Goal: Task Accomplishment & Management: Use online tool/utility

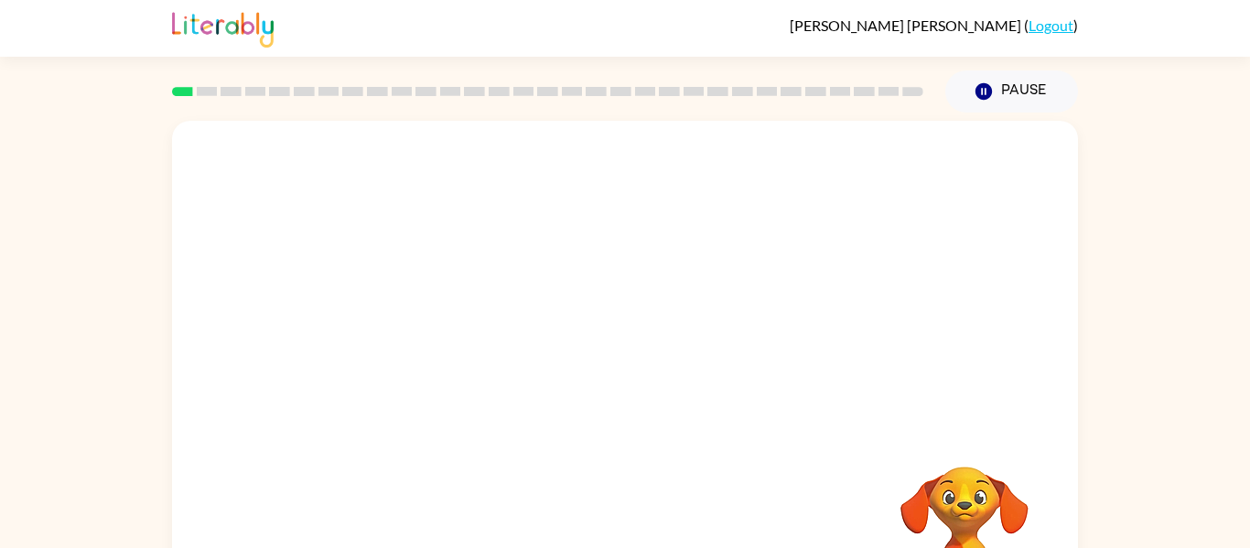
scroll to position [95, 0]
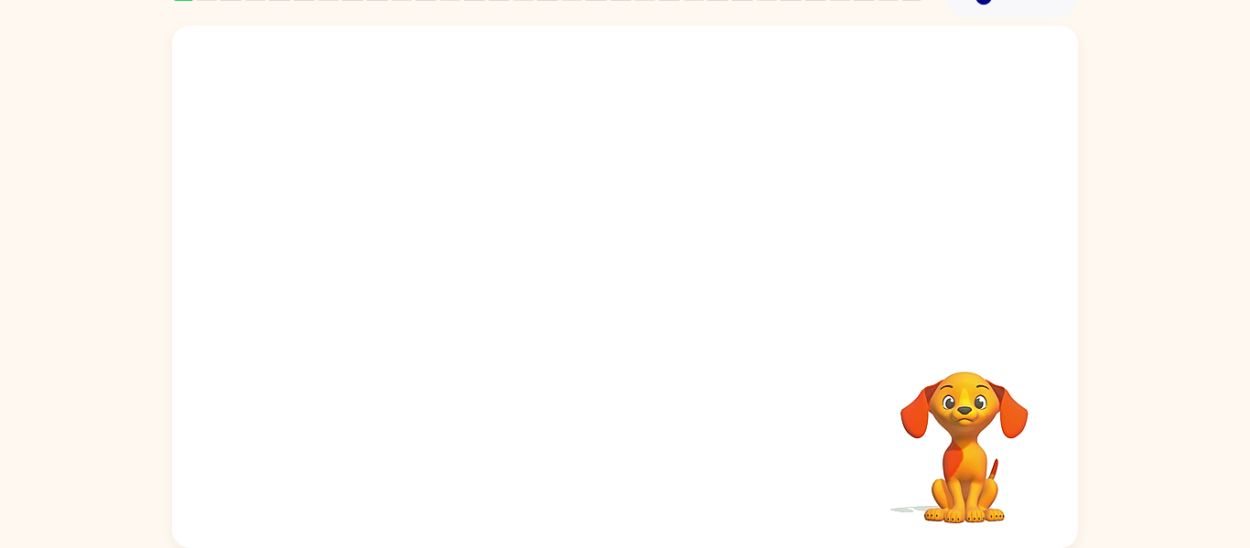
click at [573, 188] on video "Your browser must support playing .mp4 files to use Literably. Please try using…" at bounding box center [625, 179] width 906 height 307
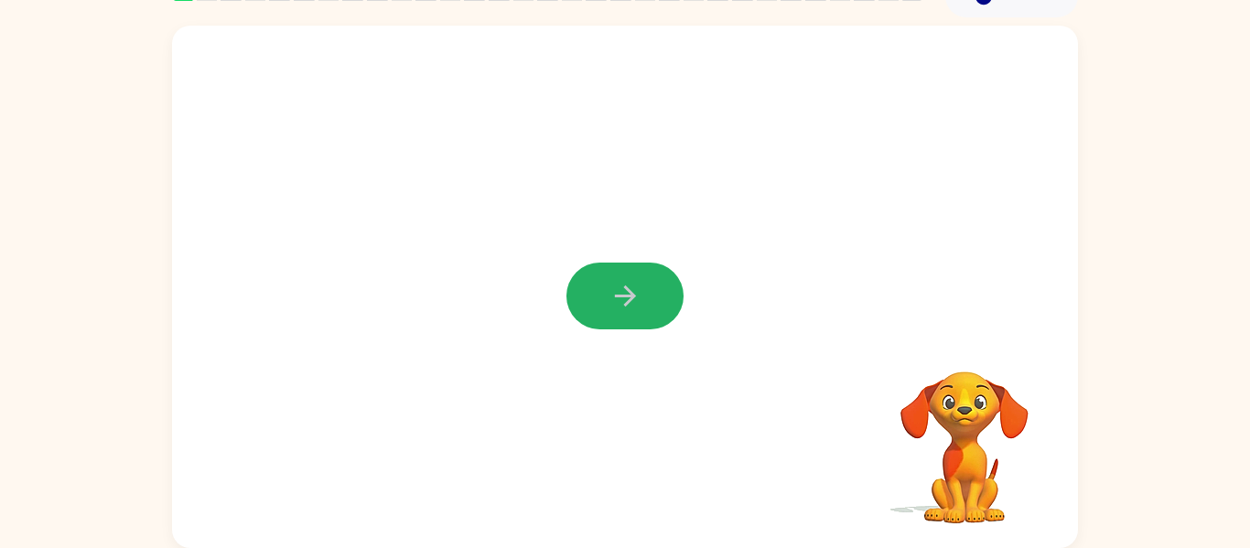
click at [607, 304] on button "button" at bounding box center [624, 296] width 117 height 67
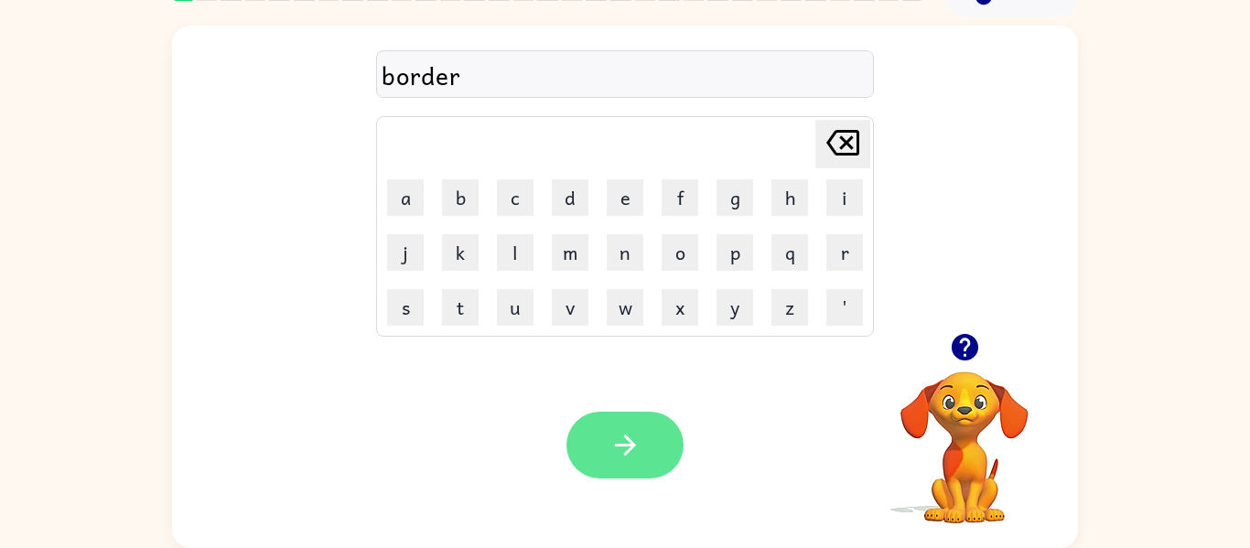
click at [621, 462] on button "button" at bounding box center [624, 445] width 117 height 67
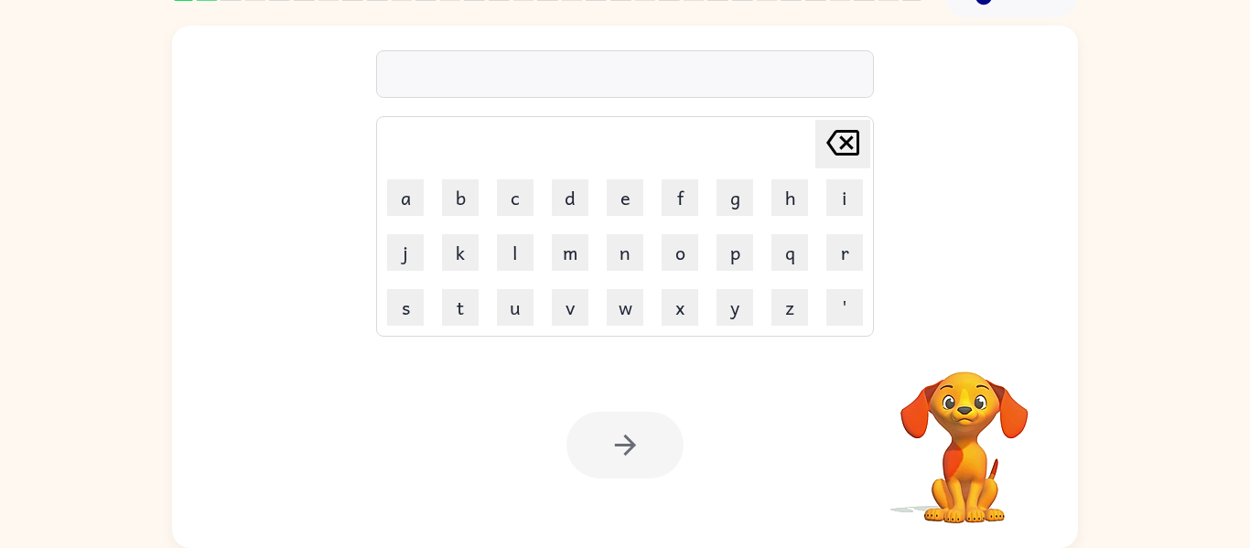
click at [592, 344] on div "Your browser must support playing .mp4 files to use Literably. Please try using…" at bounding box center [625, 445] width 906 height 206
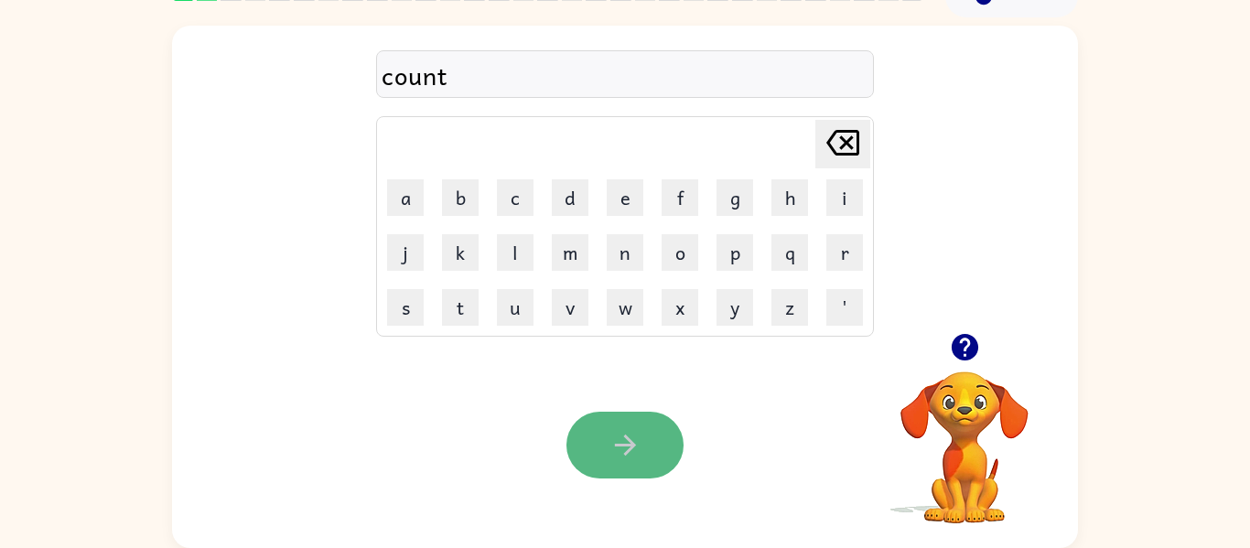
click at [625, 435] on icon "button" at bounding box center [625, 445] width 32 height 32
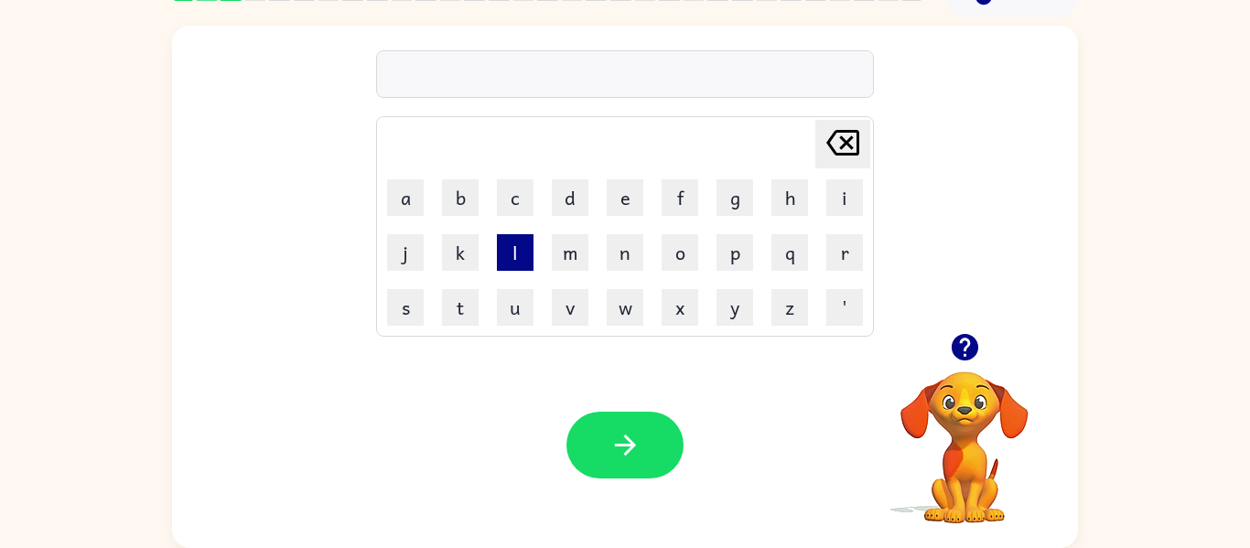
click at [511, 254] on button "l" at bounding box center [515, 252] width 37 height 37
click at [691, 250] on button "o" at bounding box center [679, 252] width 37 height 37
click at [477, 250] on button "k" at bounding box center [460, 252] width 37 height 37
click at [413, 209] on button "a" at bounding box center [405, 197] width 37 height 37
click at [447, 301] on button "t" at bounding box center [460, 307] width 37 height 37
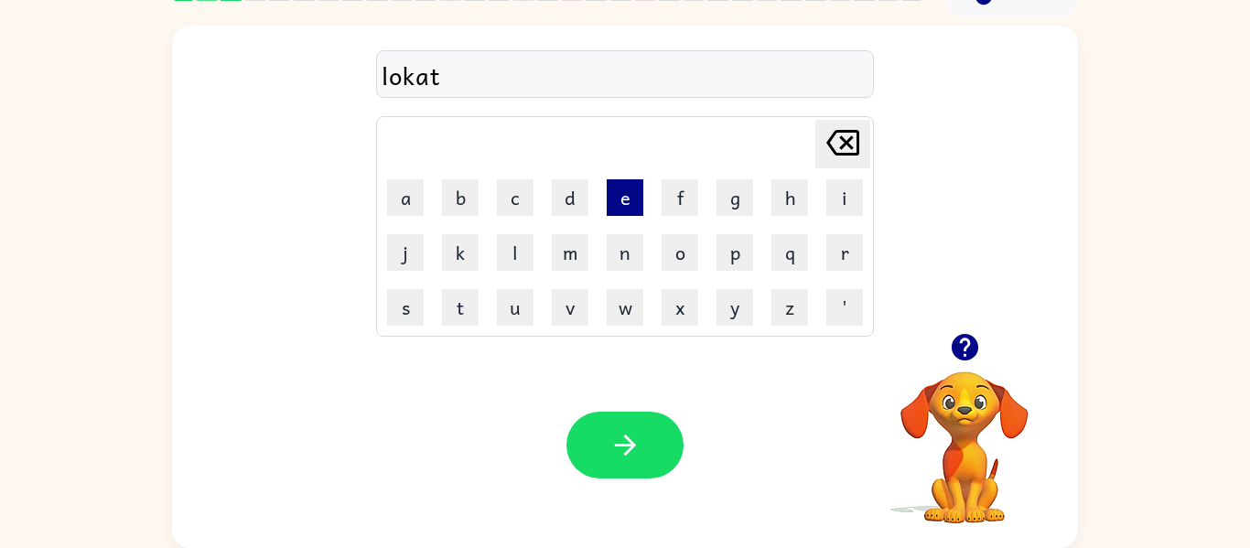
click at [614, 202] on button "e" at bounding box center [625, 197] width 37 height 37
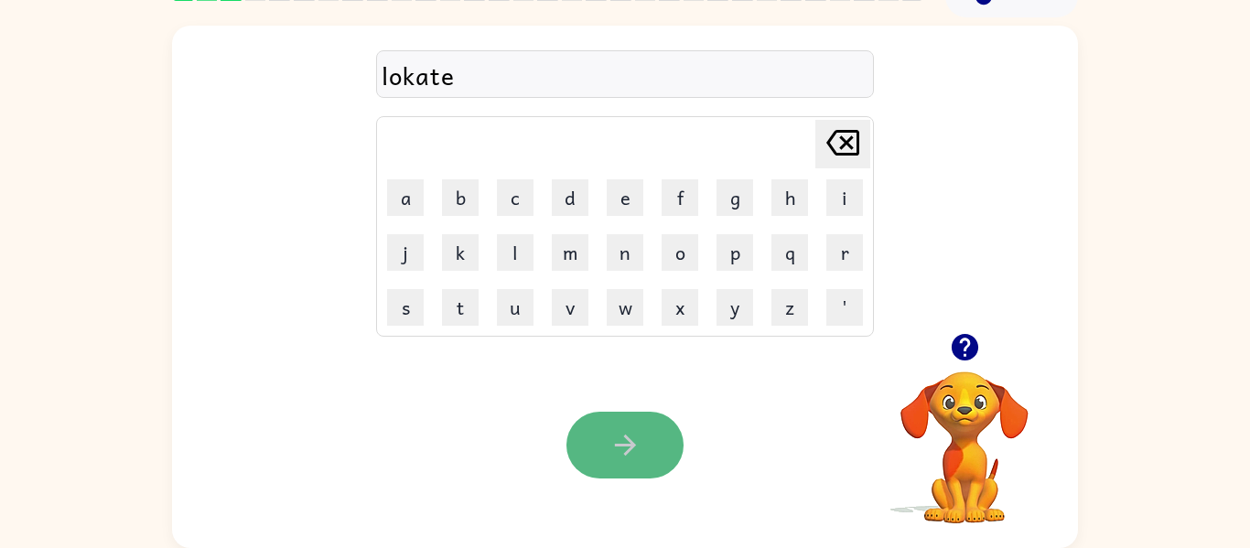
click at [645, 419] on button "button" at bounding box center [624, 445] width 117 height 67
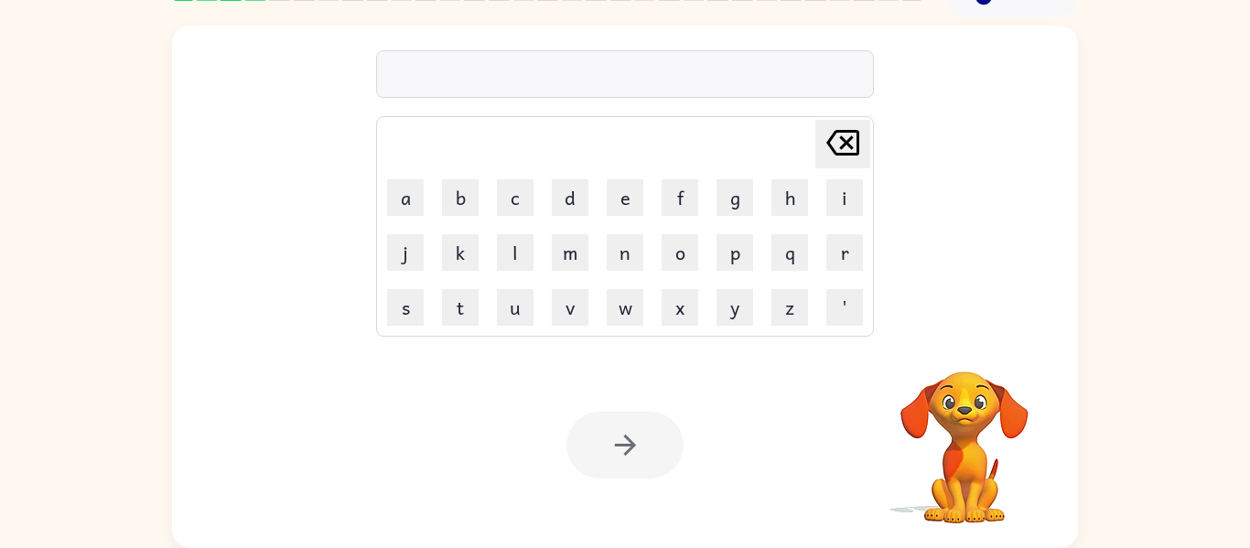
click at [634, 385] on div "Your browser must support playing .mp4 files to use Literably. Please try using…" at bounding box center [625, 445] width 906 height 206
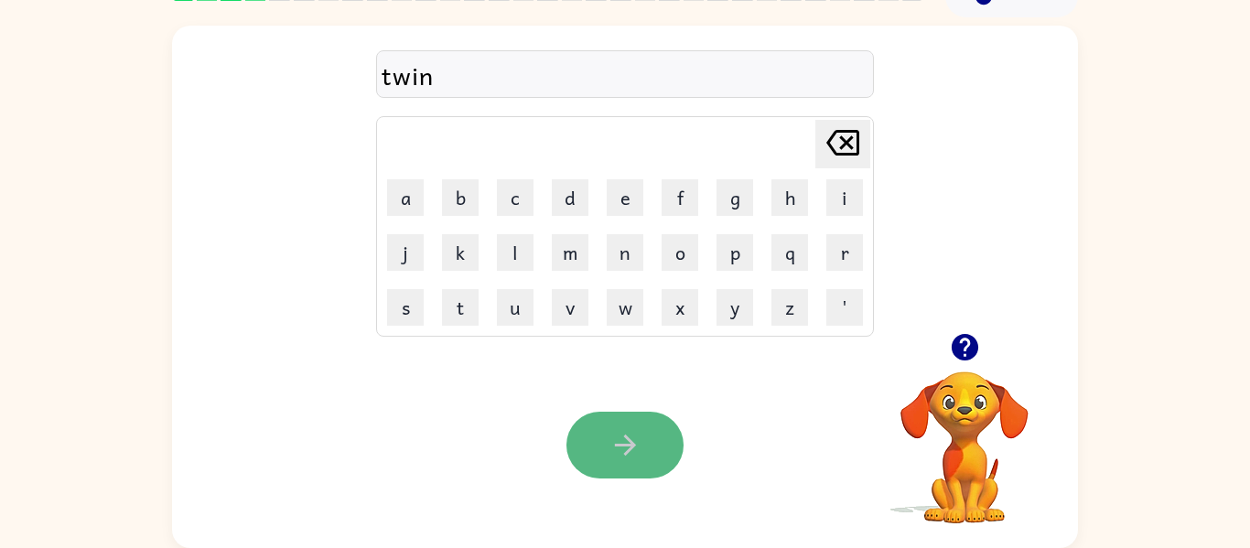
click at [640, 451] on icon "button" at bounding box center [625, 445] width 32 height 32
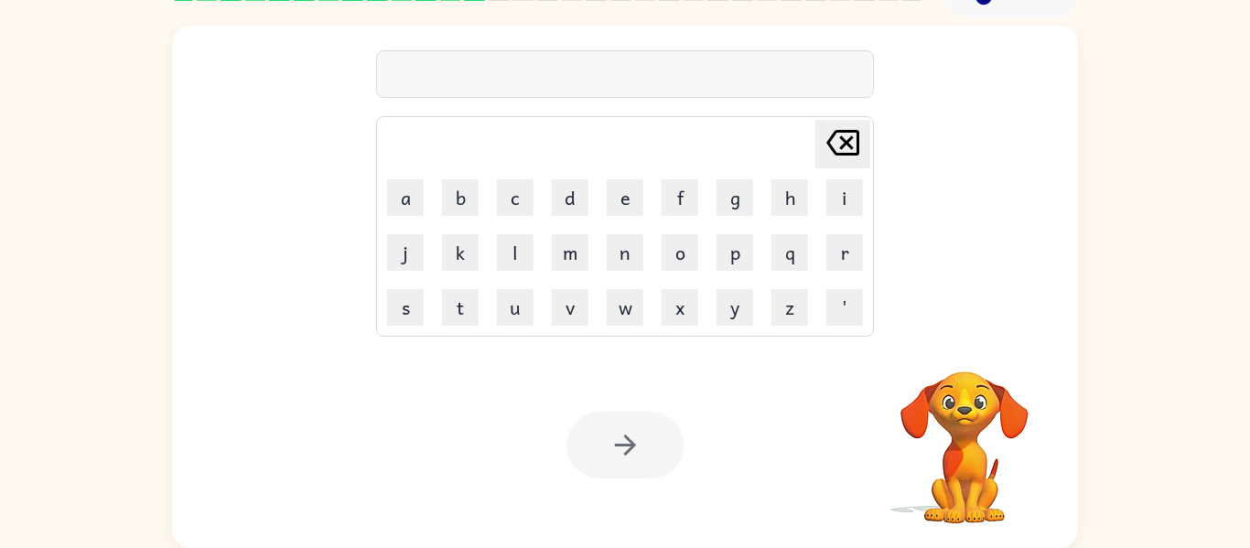
scroll to position [0, 0]
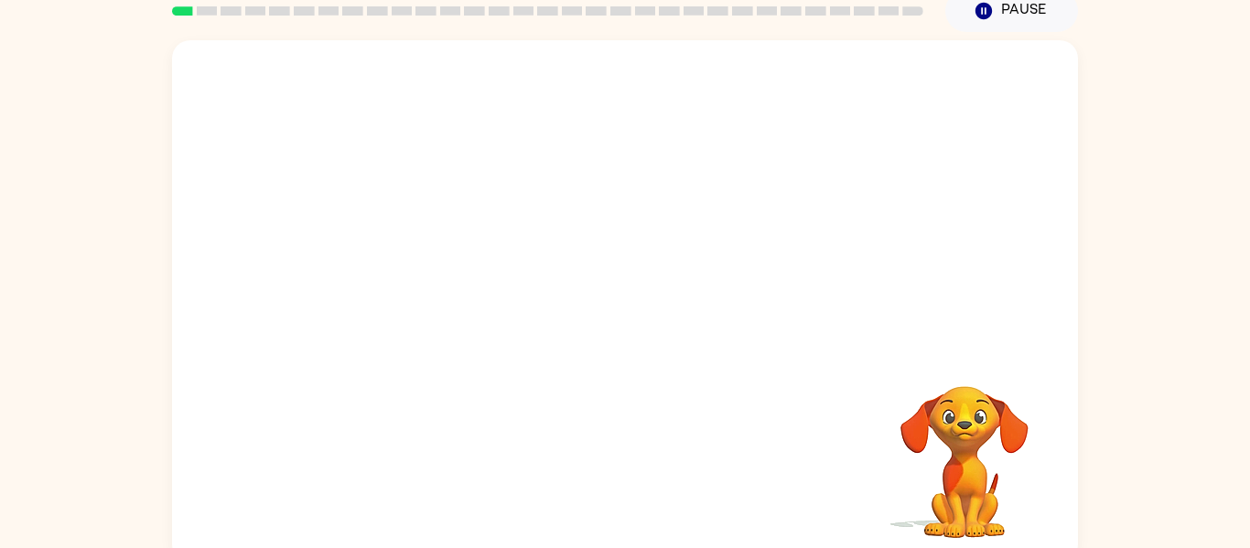
scroll to position [95, 0]
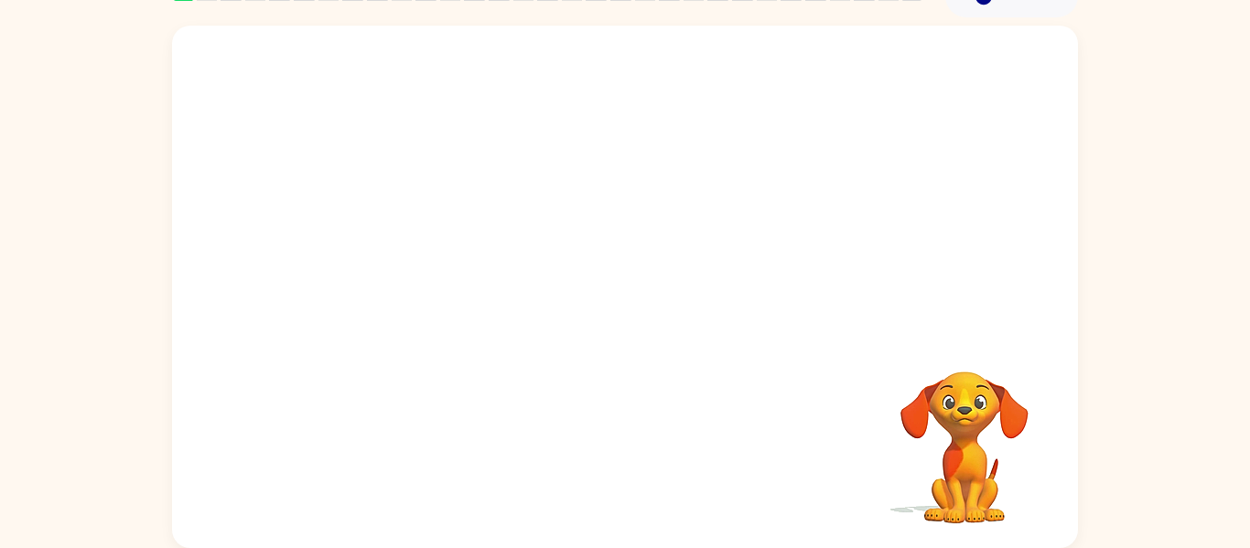
click at [416, 235] on video "Your browser must support playing .mp4 files to use Literably. Please try using…" at bounding box center [625, 179] width 906 height 307
click at [412, 235] on video "Your browser must support playing .mp4 files to use Literably. Please try using…" at bounding box center [625, 179] width 906 height 307
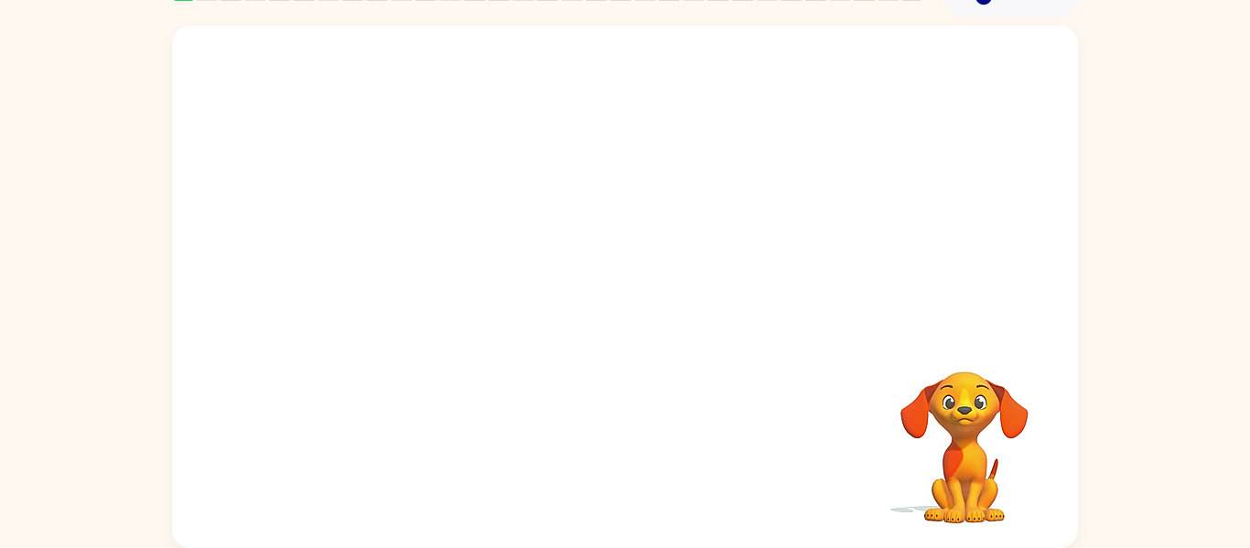
click at [721, 258] on video "Your browser must support playing .mp4 files to use Literably. Please try using…" at bounding box center [625, 179] width 906 height 307
click at [429, 254] on video "Your browser must support playing .mp4 files to use Literably. Please try using…" at bounding box center [625, 179] width 906 height 307
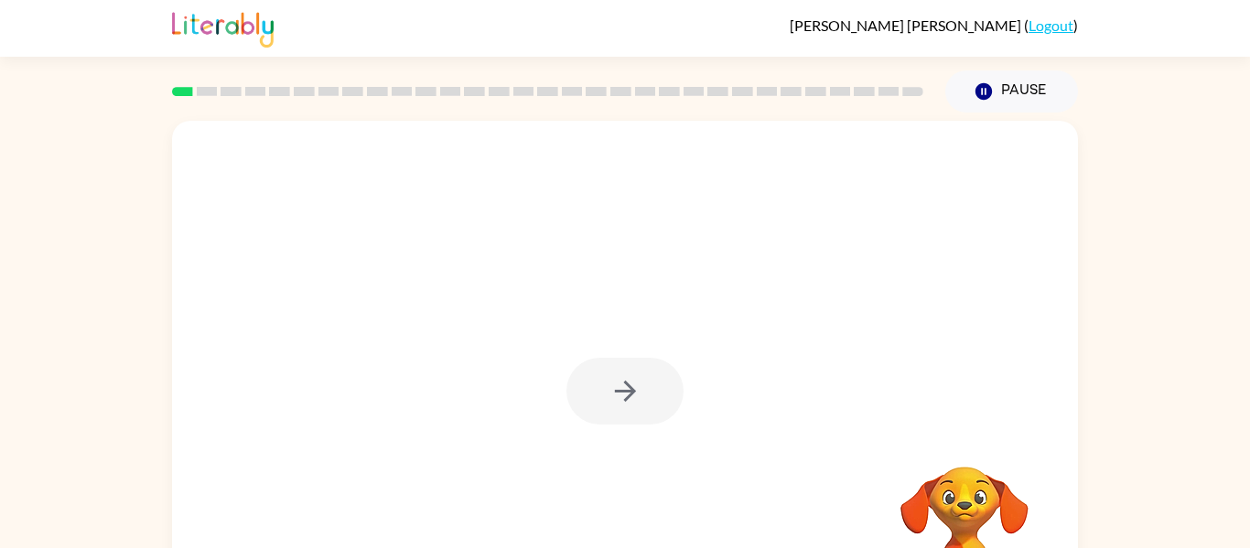
click at [641, 388] on div at bounding box center [624, 391] width 117 height 67
click at [641, 392] on button "button" at bounding box center [624, 391] width 117 height 67
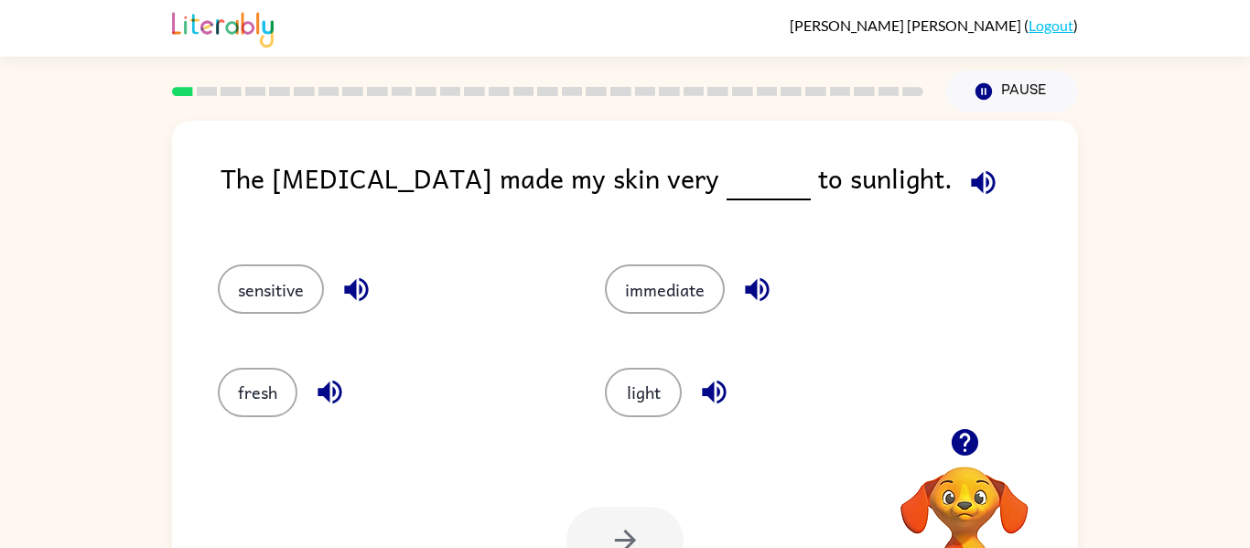
click at [645, 389] on button "light" at bounding box center [643, 392] width 77 height 49
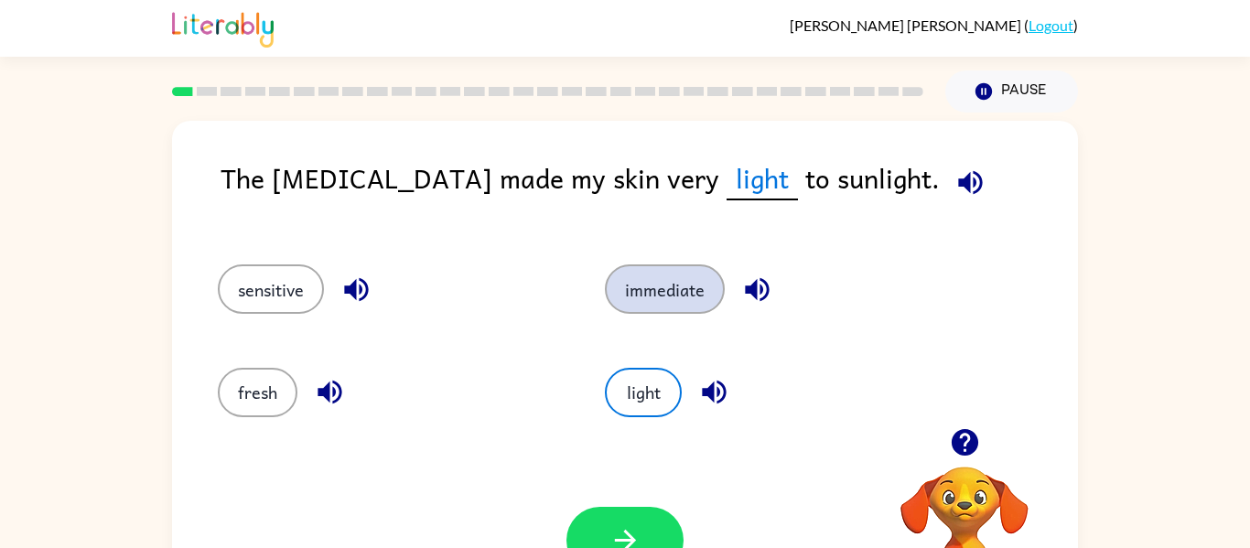
click at [668, 293] on button "immediate" at bounding box center [665, 288] width 120 height 49
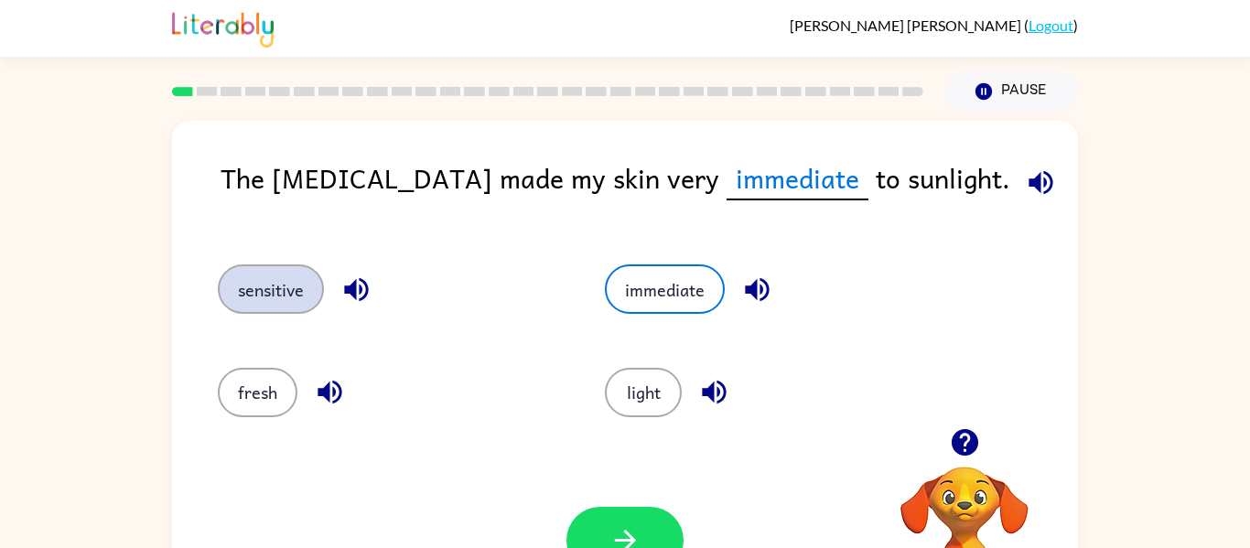
click at [257, 297] on button "sensitive" at bounding box center [271, 288] width 106 height 49
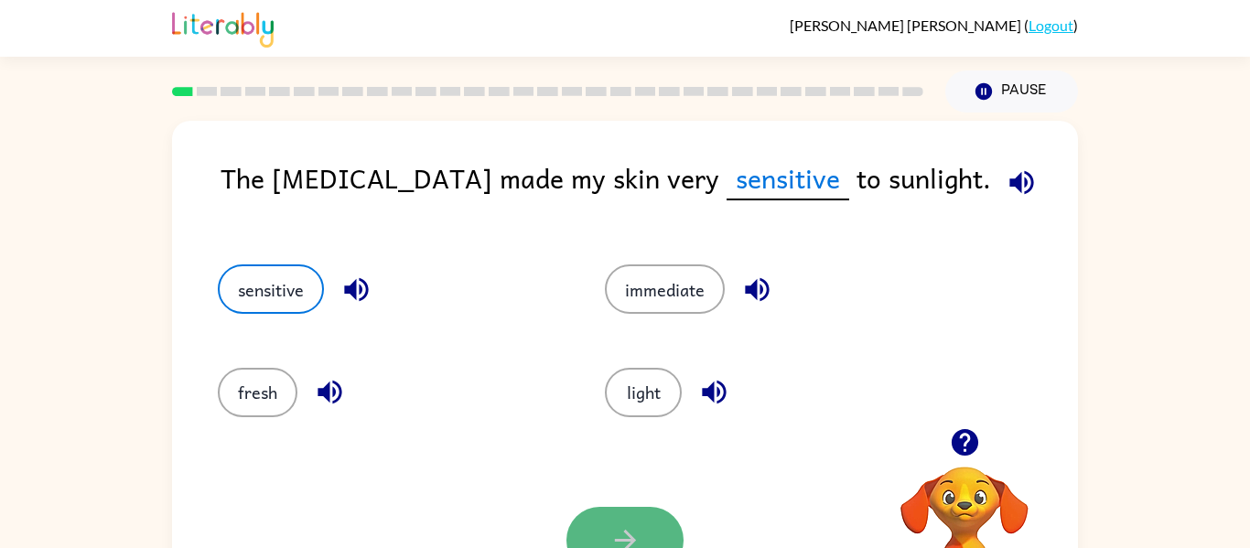
click at [594, 532] on button "button" at bounding box center [624, 540] width 117 height 67
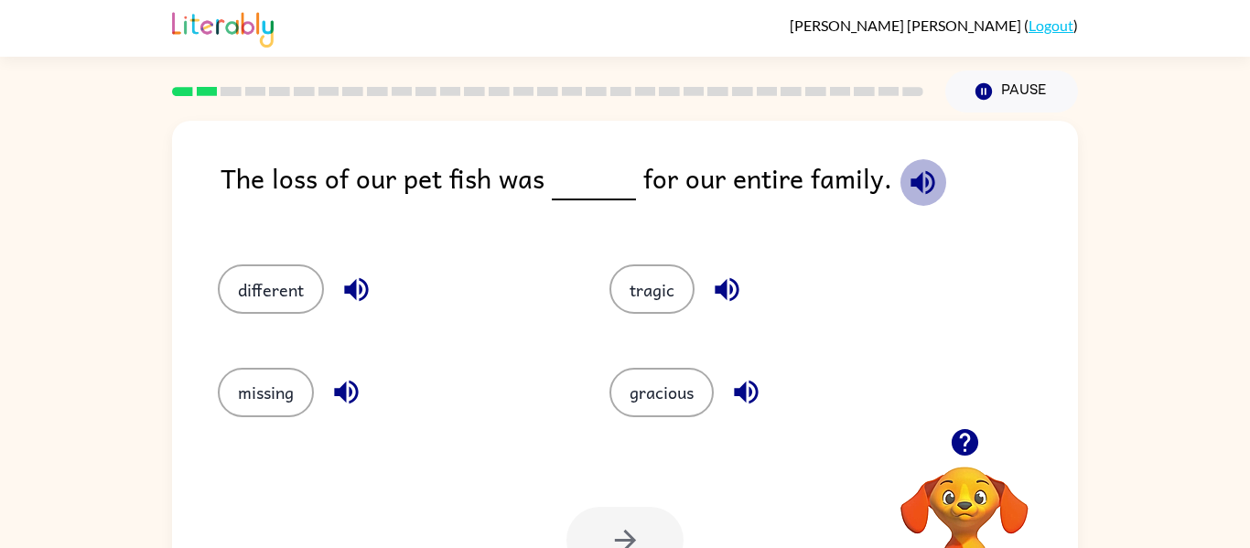
click at [908, 190] on icon "button" at bounding box center [923, 183] width 32 height 32
click at [657, 396] on button "gracious" at bounding box center [661, 392] width 104 height 49
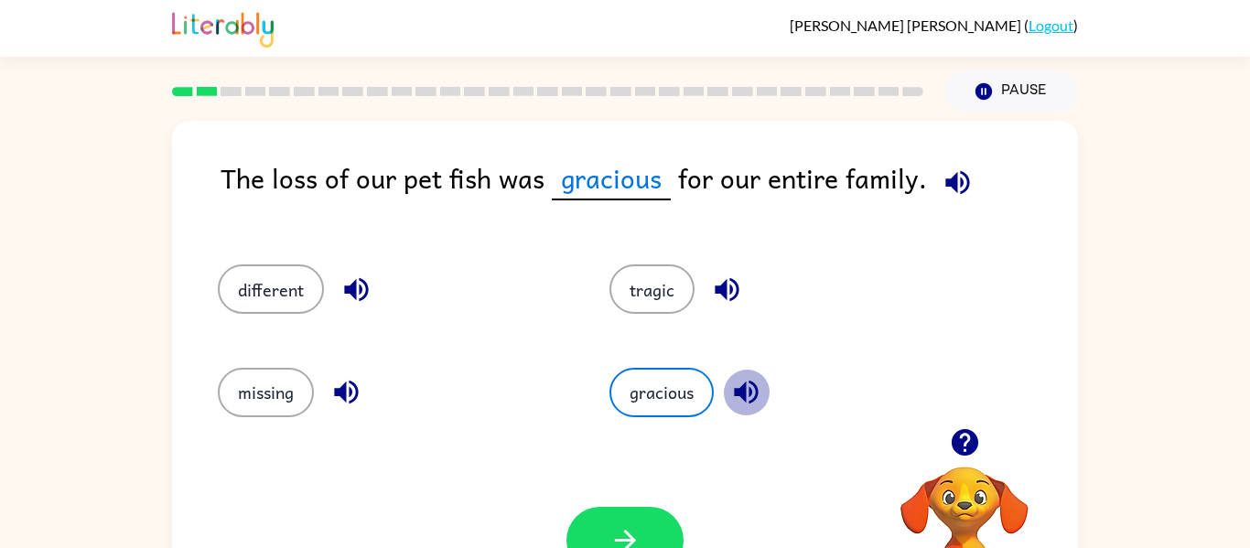
click at [738, 391] on icon "button" at bounding box center [746, 393] width 24 height 24
click at [600, 527] on button "button" at bounding box center [624, 540] width 117 height 67
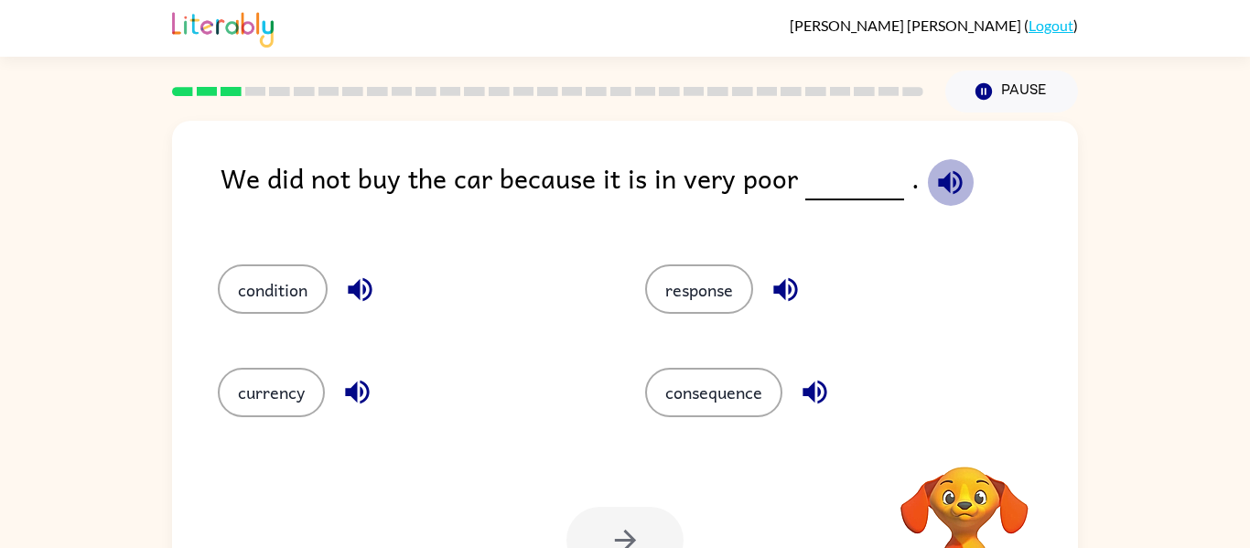
click at [938, 187] on icon "button" at bounding box center [950, 182] width 24 height 24
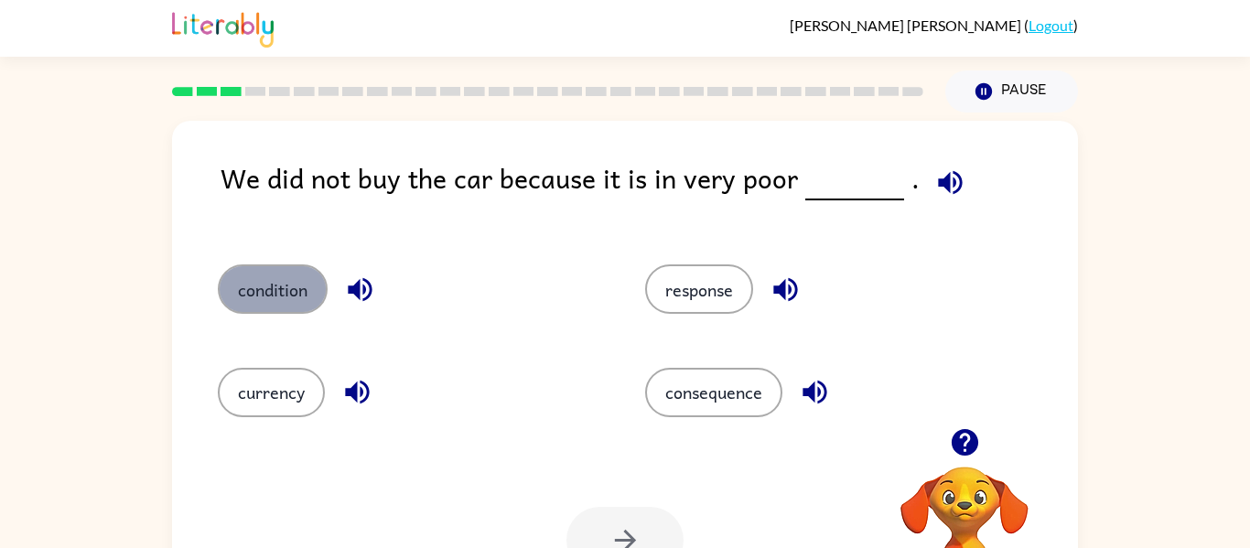
click at [254, 292] on button "condition" at bounding box center [273, 288] width 110 height 49
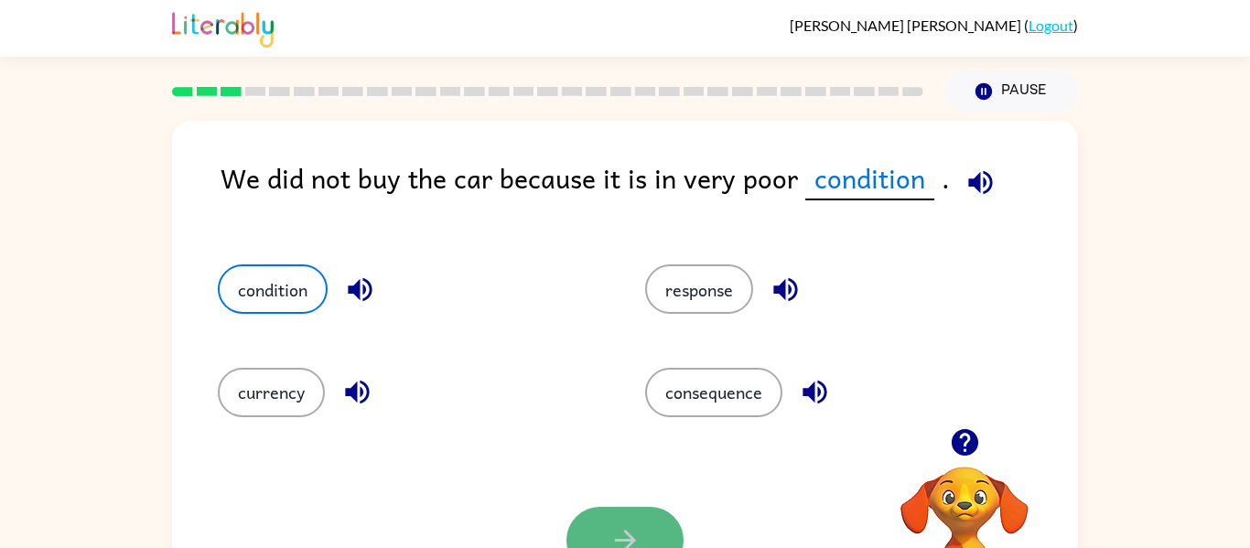
click at [606, 510] on button "button" at bounding box center [624, 540] width 117 height 67
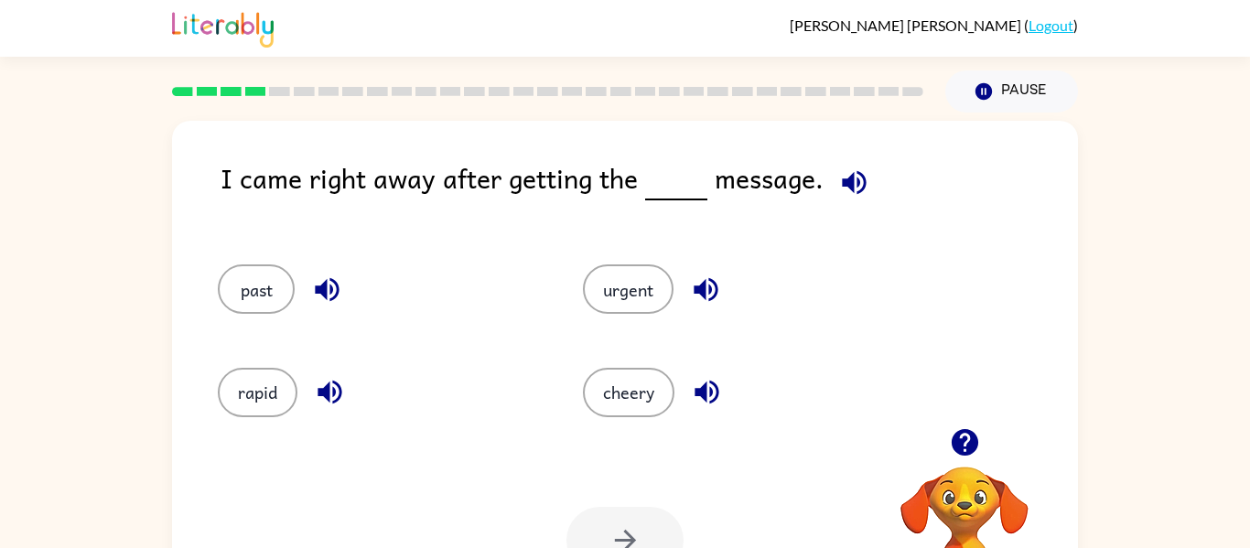
click at [855, 182] on icon "button" at bounding box center [854, 183] width 32 height 32
click at [599, 394] on button "cheery" at bounding box center [628, 392] width 91 height 49
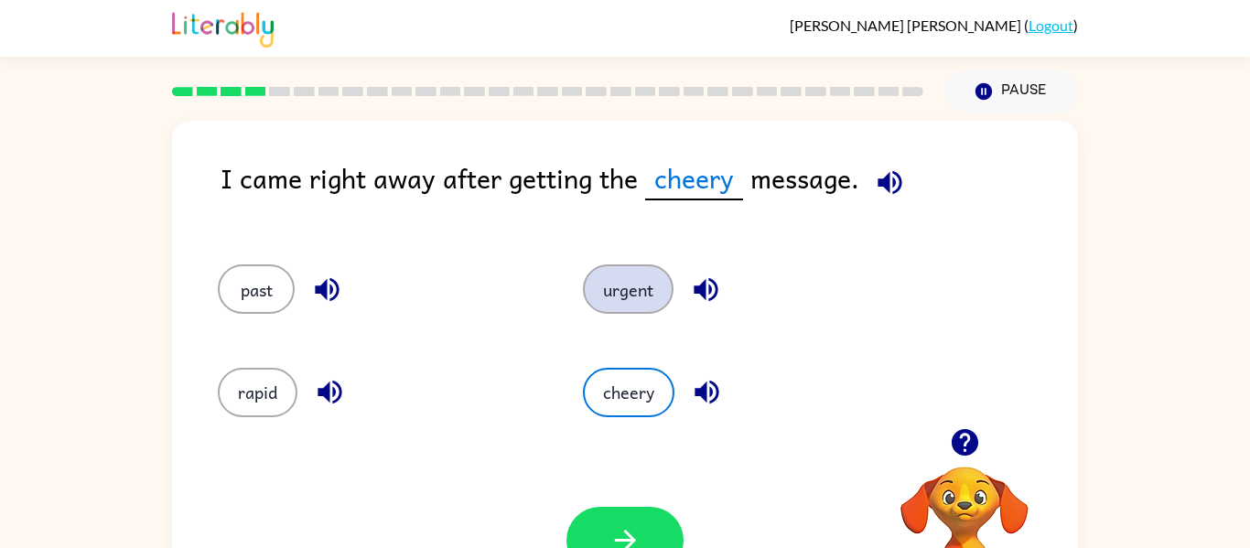
click at [627, 284] on button "urgent" at bounding box center [628, 288] width 91 height 49
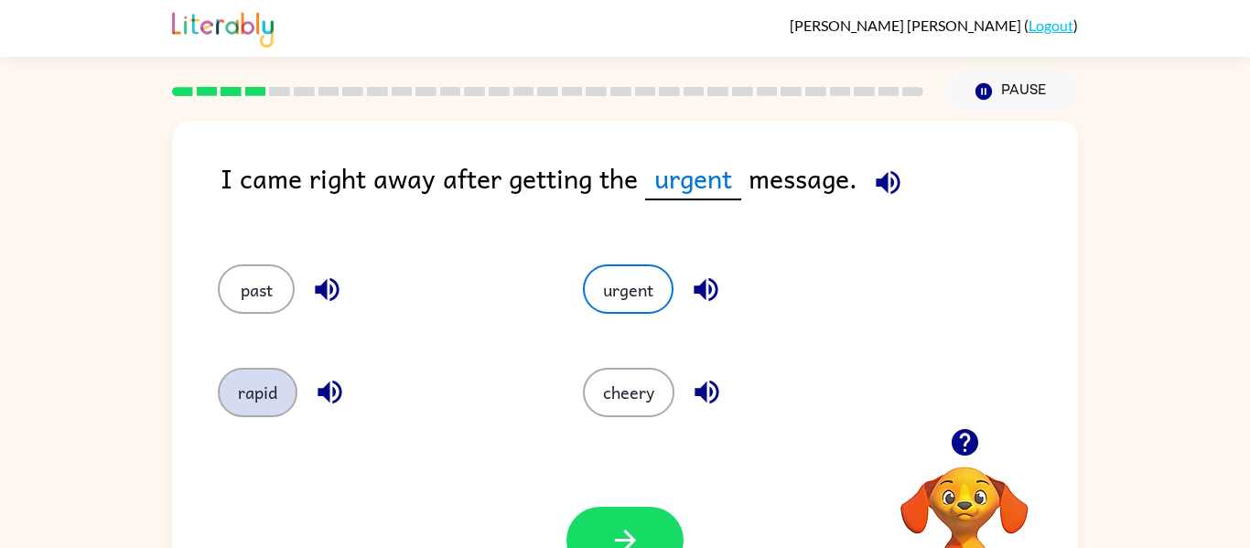
click at [259, 391] on button "rapid" at bounding box center [258, 392] width 80 height 49
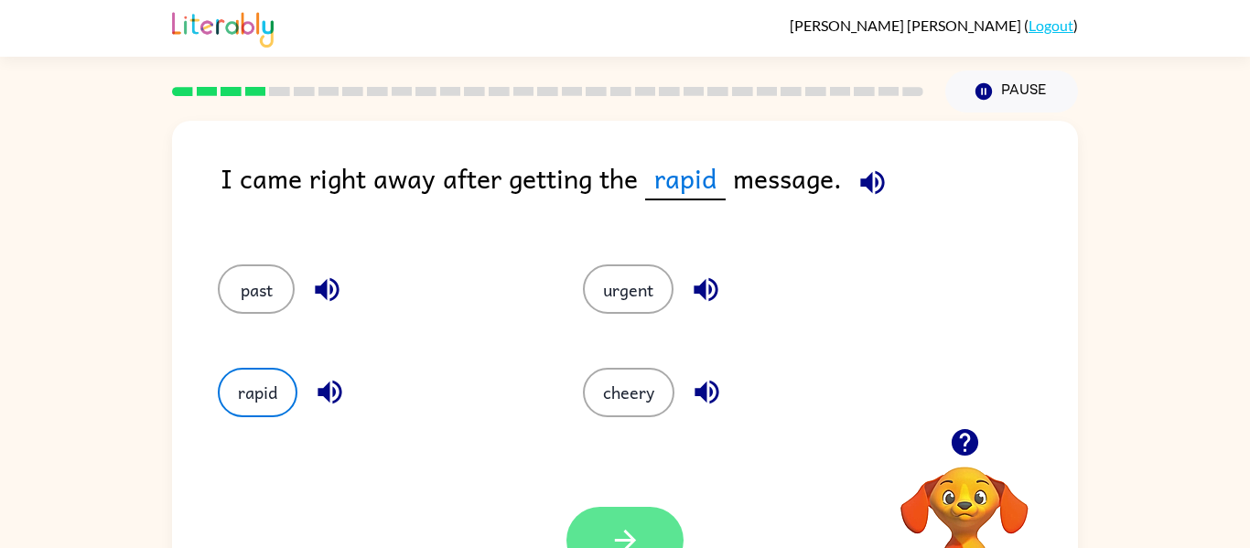
click at [601, 533] on button "button" at bounding box center [624, 540] width 117 height 67
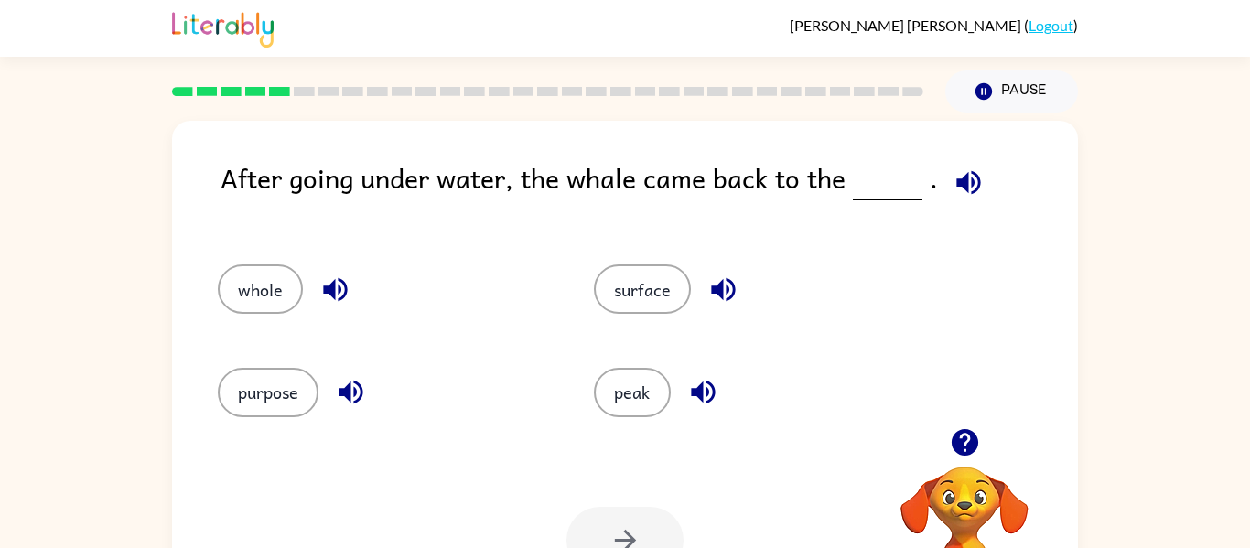
click at [956, 180] on icon "button" at bounding box center [968, 182] width 24 height 24
click at [619, 296] on button "surface" at bounding box center [642, 288] width 97 height 49
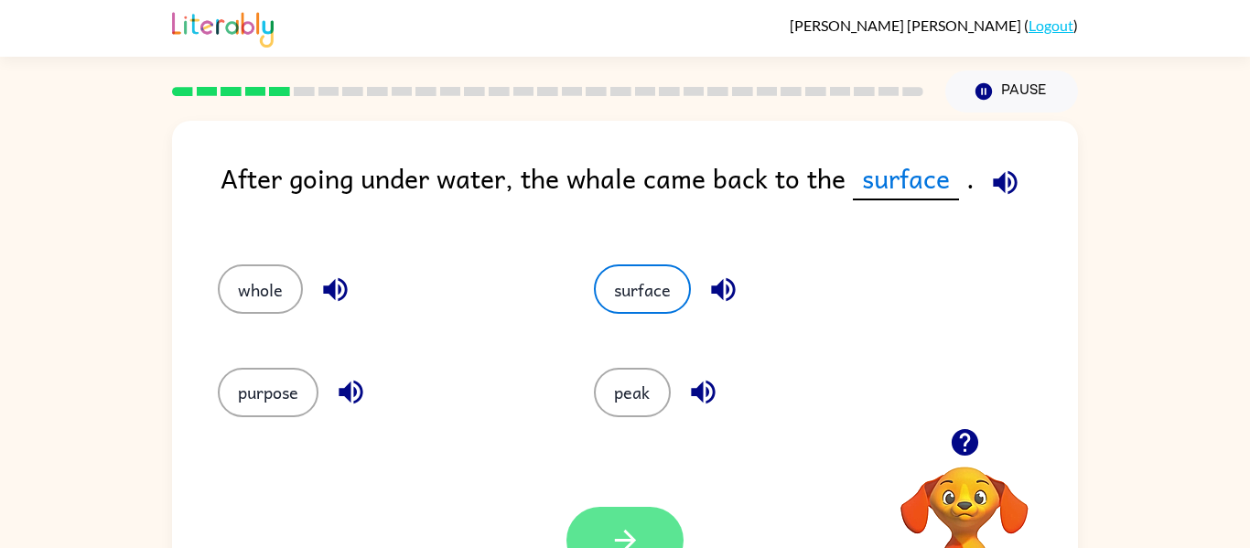
click at [620, 539] on icon "button" at bounding box center [624, 540] width 21 height 21
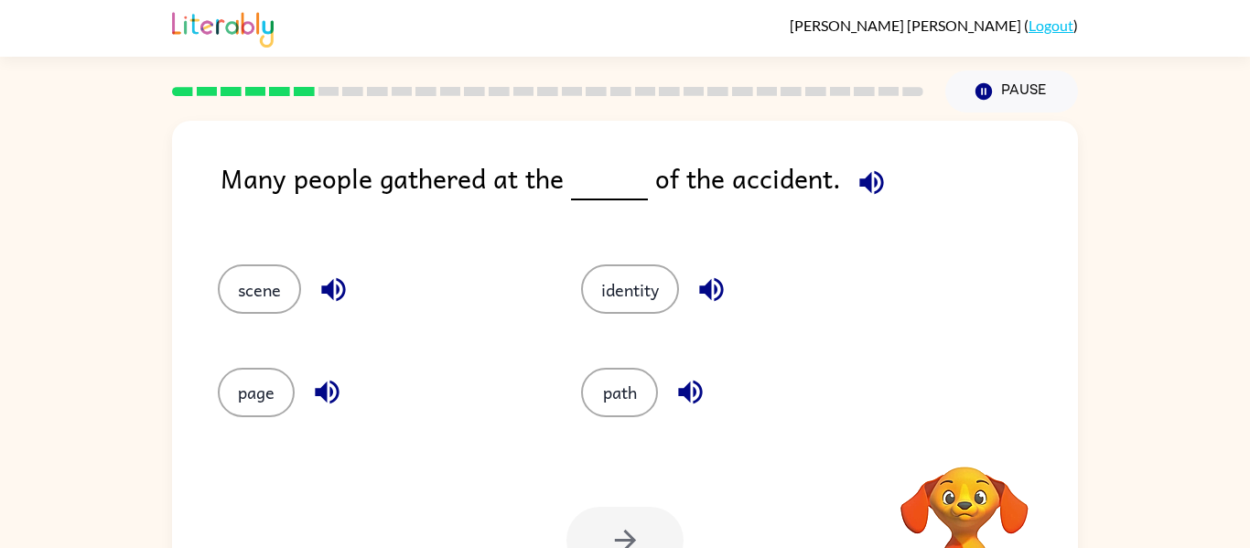
click at [859, 181] on icon "button" at bounding box center [871, 182] width 24 height 24
click at [624, 281] on button "identity" at bounding box center [630, 288] width 98 height 49
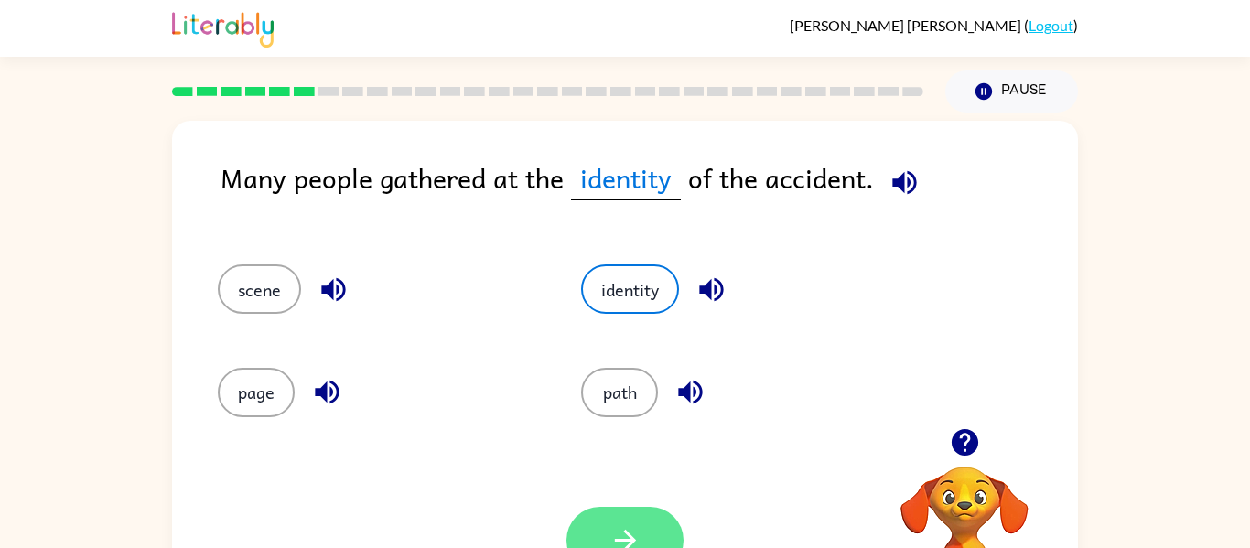
click at [629, 516] on button "button" at bounding box center [624, 540] width 117 height 67
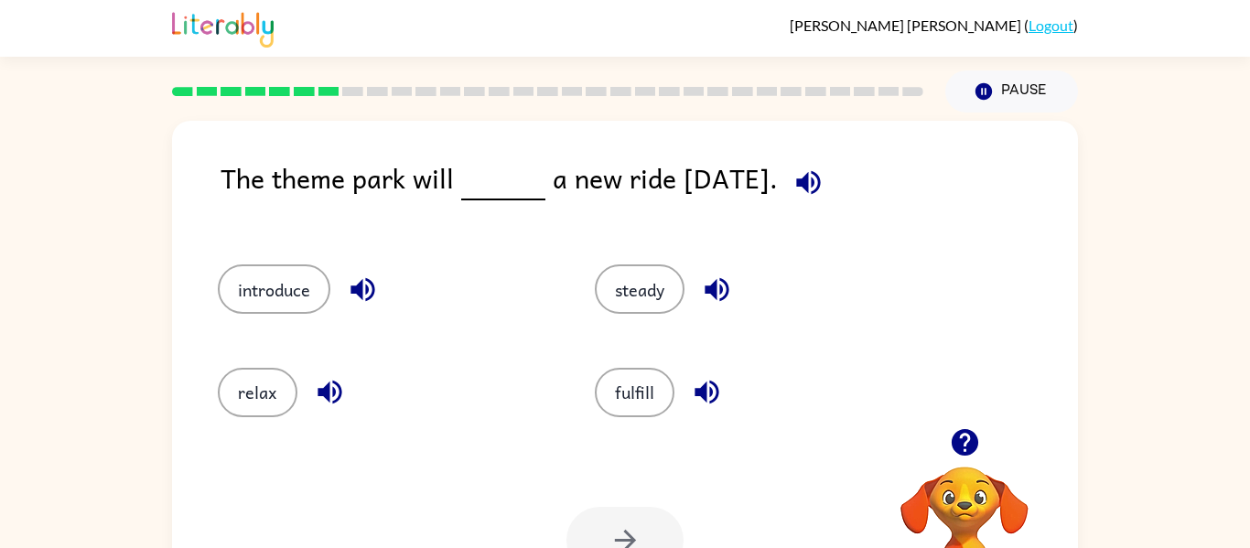
click at [820, 186] on icon "button" at bounding box center [808, 182] width 24 height 24
click at [272, 296] on button "introduce" at bounding box center [274, 288] width 113 height 49
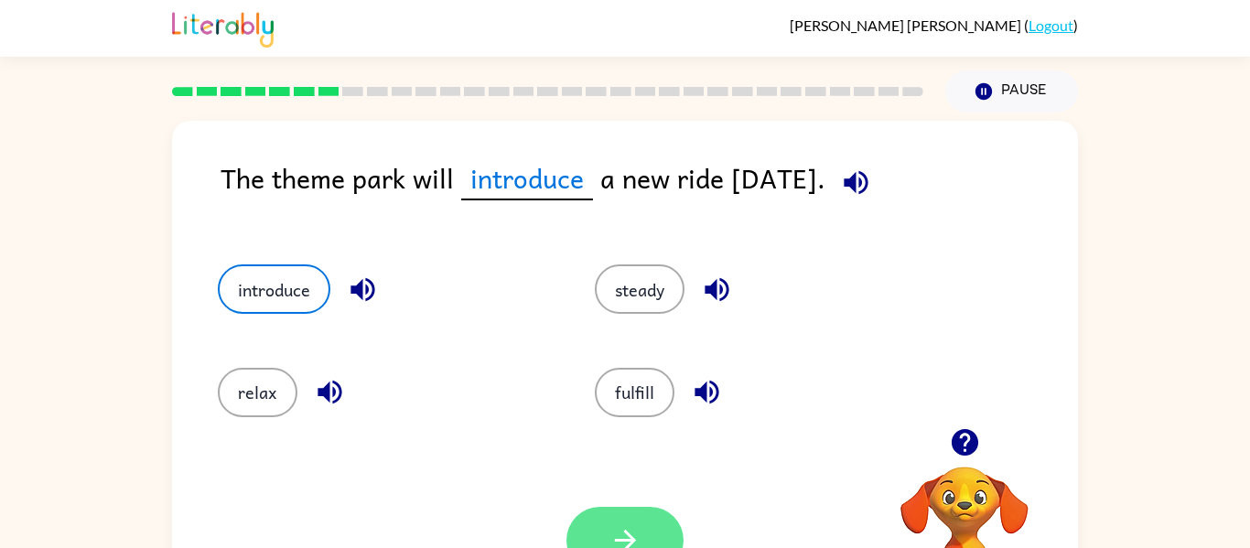
click at [598, 534] on button "button" at bounding box center [624, 540] width 117 height 67
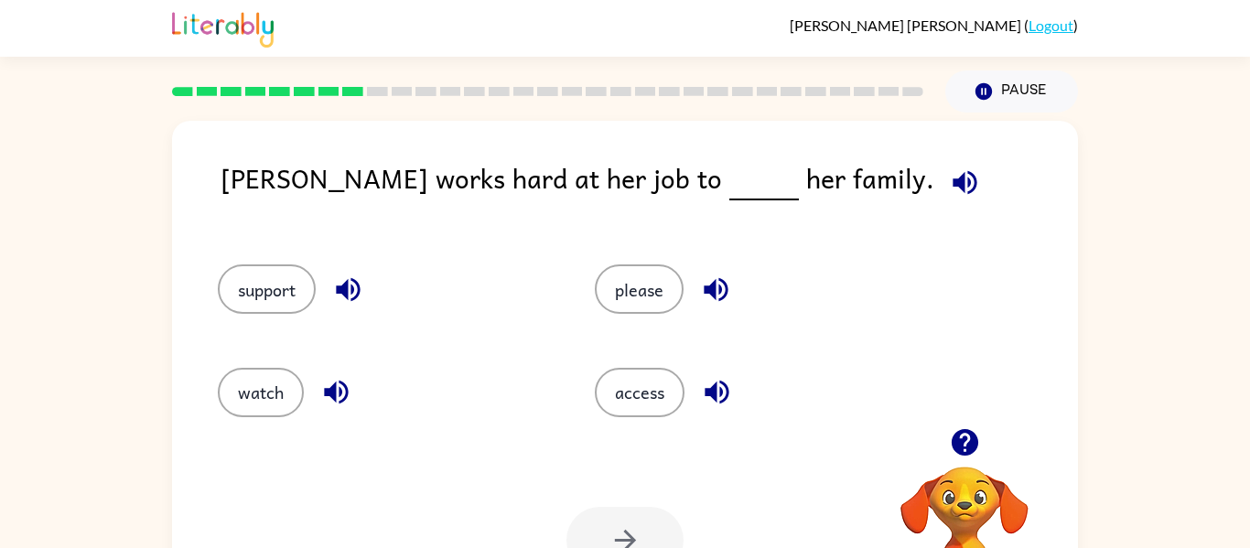
click at [941, 179] on button "button" at bounding box center [964, 182] width 47 height 47
click at [284, 296] on button "support" at bounding box center [267, 288] width 98 height 49
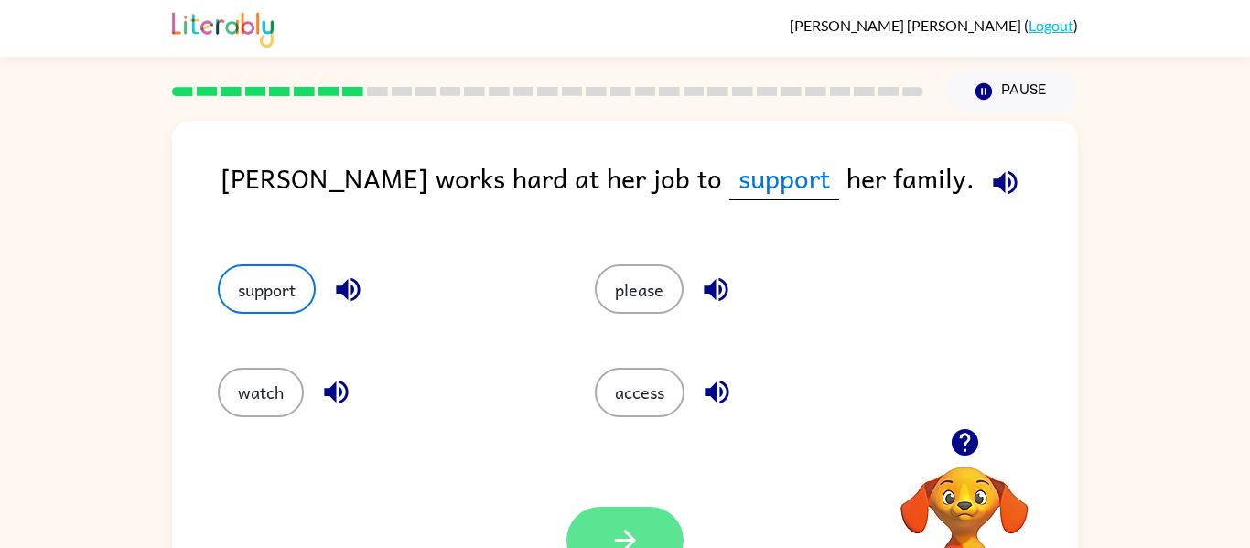
click at [617, 527] on icon "button" at bounding box center [625, 540] width 32 height 32
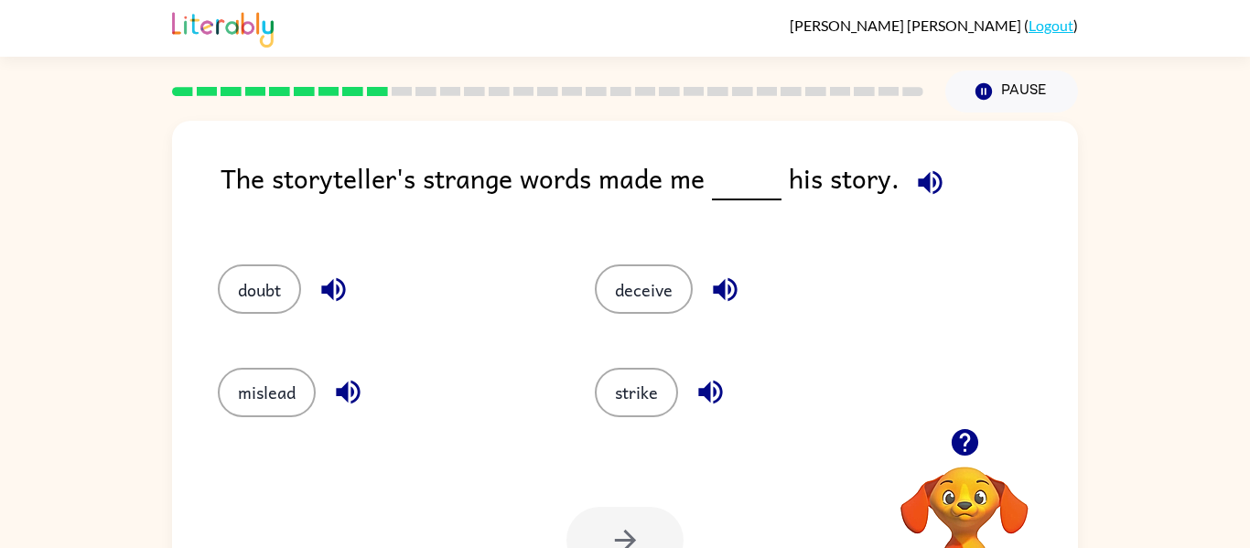
click at [929, 176] on icon "button" at bounding box center [930, 183] width 32 height 32
click at [631, 297] on button "deceive" at bounding box center [644, 288] width 98 height 49
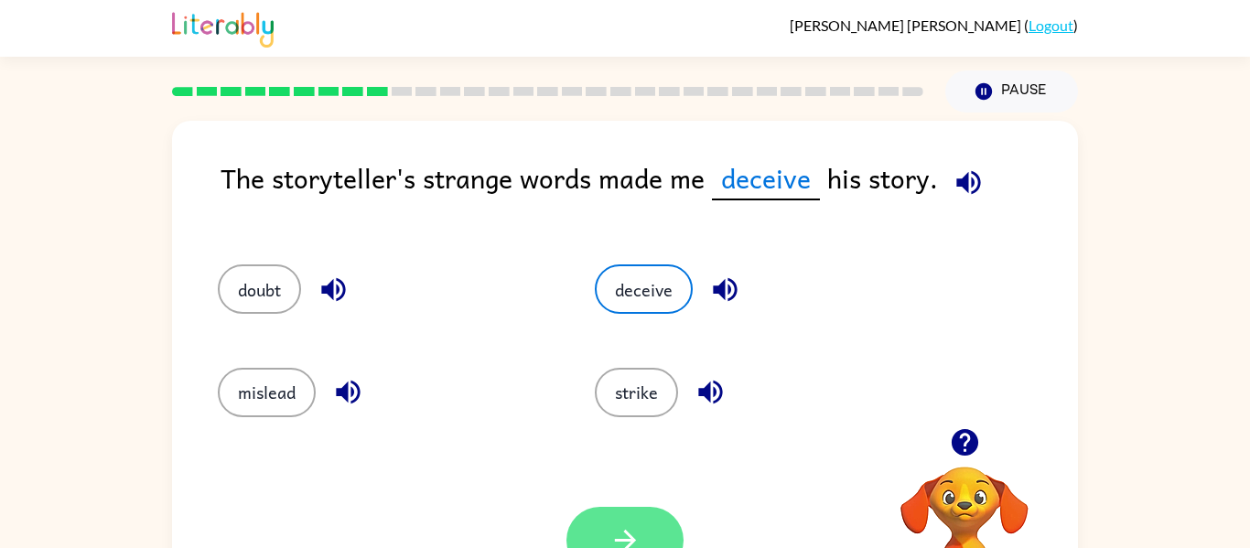
click at [638, 521] on button "button" at bounding box center [624, 540] width 117 height 67
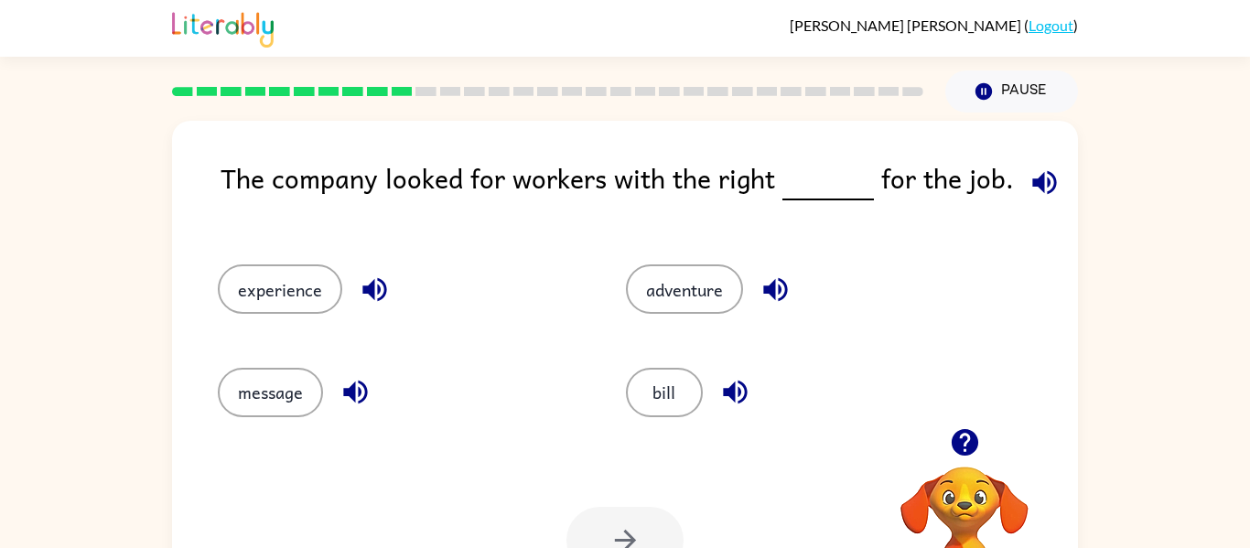
click at [1028, 167] on icon "button" at bounding box center [1044, 183] width 32 height 32
click at [292, 302] on button "experience" at bounding box center [280, 288] width 124 height 49
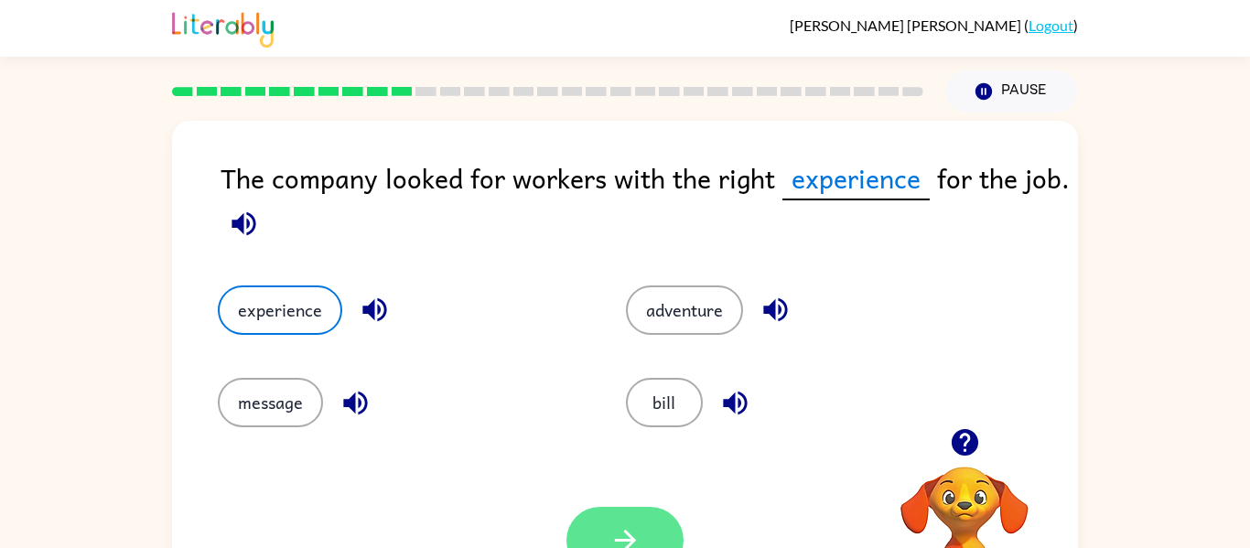
click at [611, 537] on icon "button" at bounding box center [625, 540] width 32 height 32
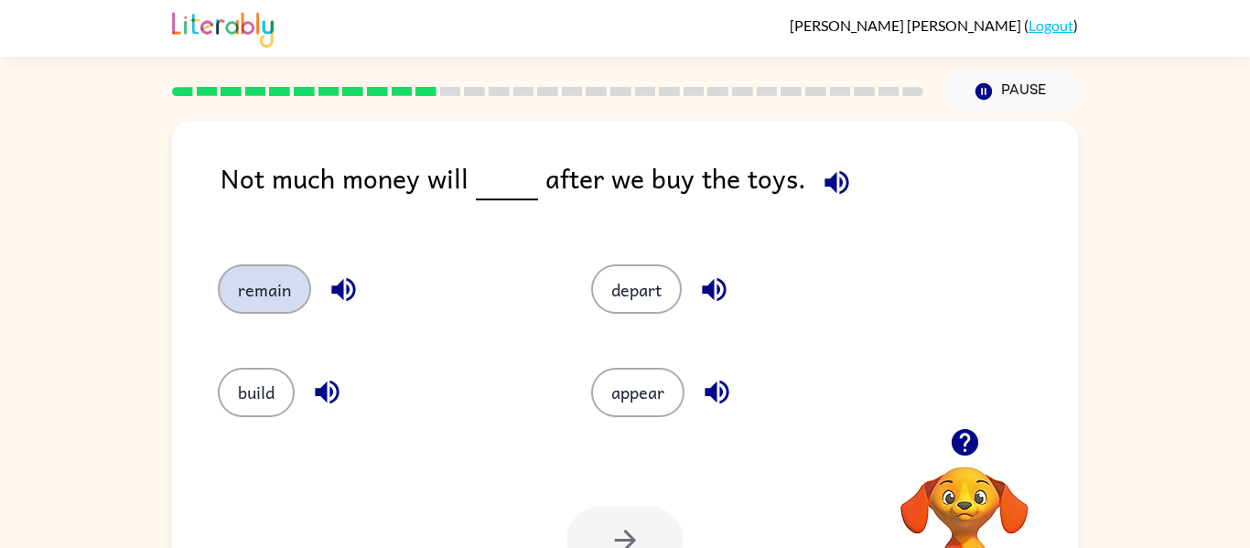
click at [260, 300] on button "remain" at bounding box center [264, 288] width 93 height 49
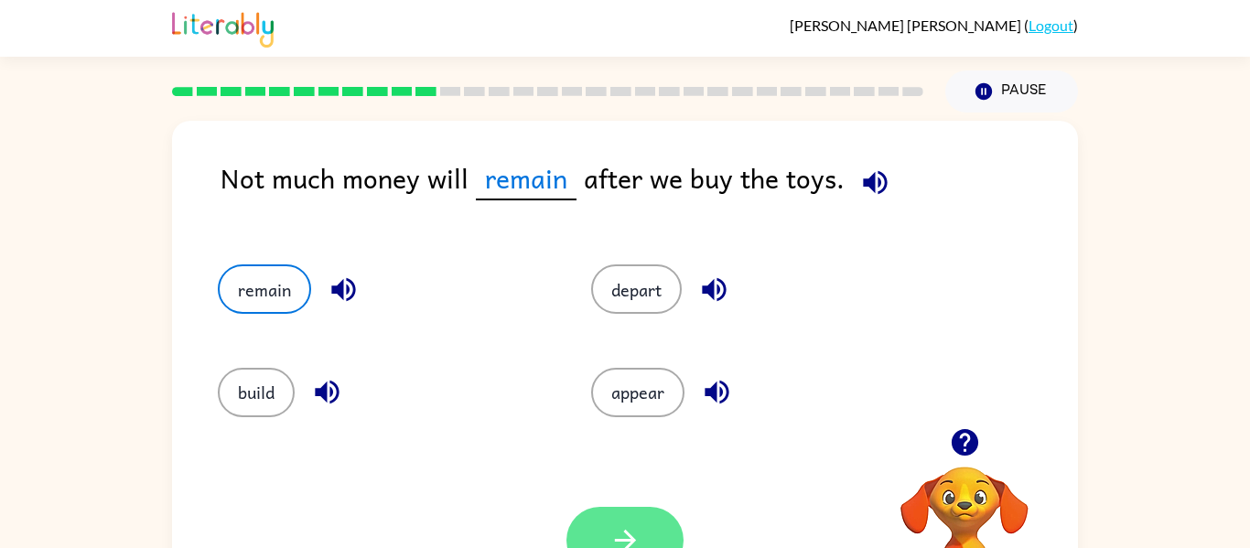
click at [589, 515] on button "button" at bounding box center [624, 540] width 117 height 67
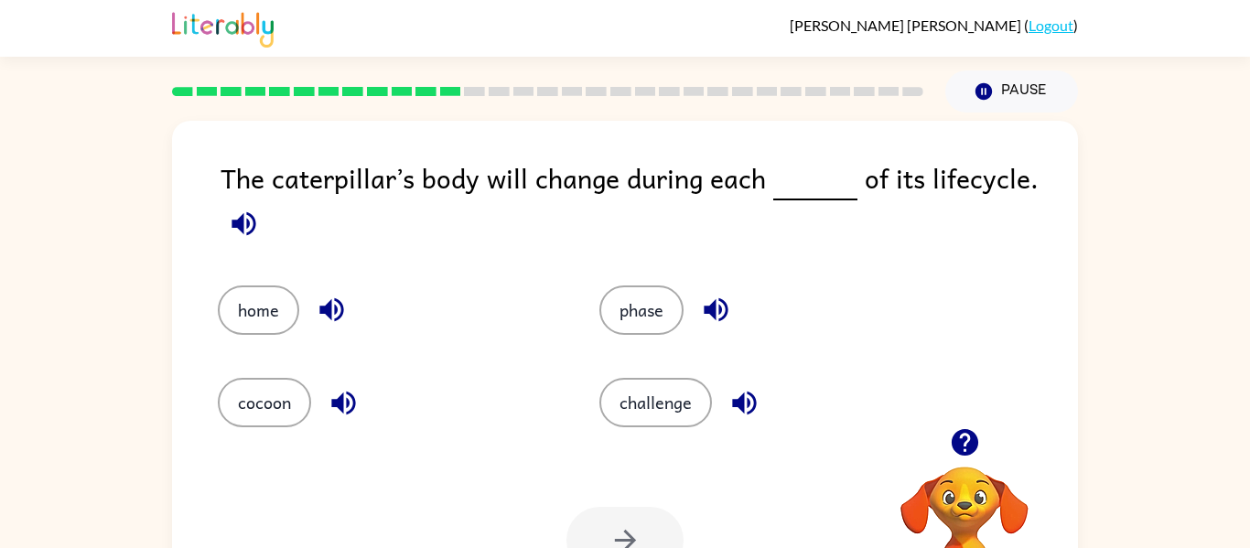
click at [239, 210] on icon "button" at bounding box center [244, 224] width 32 height 32
click at [274, 383] on button "cocoon" at bounding box center [264, 402] width 93 height 49
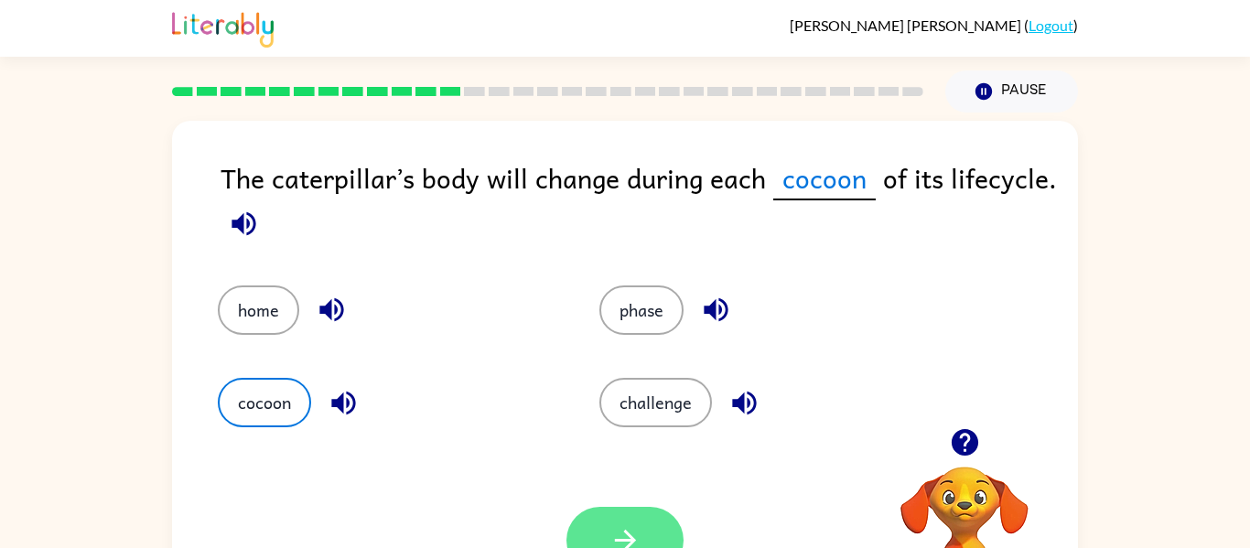
click at [609, 535] on icon "button" at bounding box center [625, 540] width 32 height 32
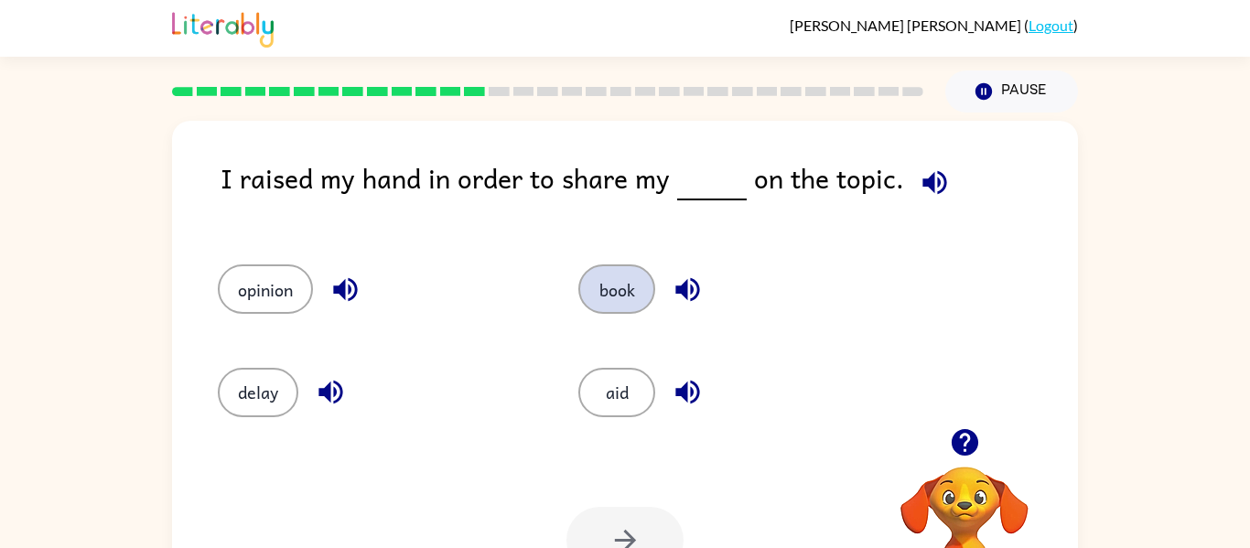
click at [622, 280] on button "book" at bounding box center [616, 288] width 77 height 49
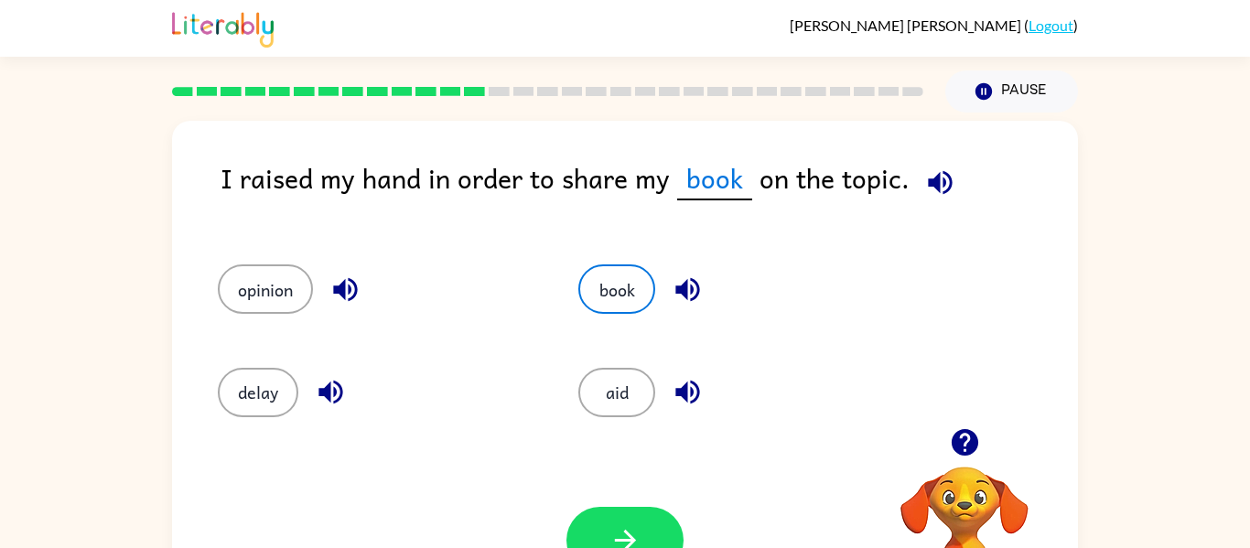
click at [629, 503] on div "Your browser must support playing .mp4 files to use Literably. Please try using…" at bounding box center [625, 540] width 906 height 206
click at [629, 533] on icon "button" at bounding box center [625, 540] width 32 height 32
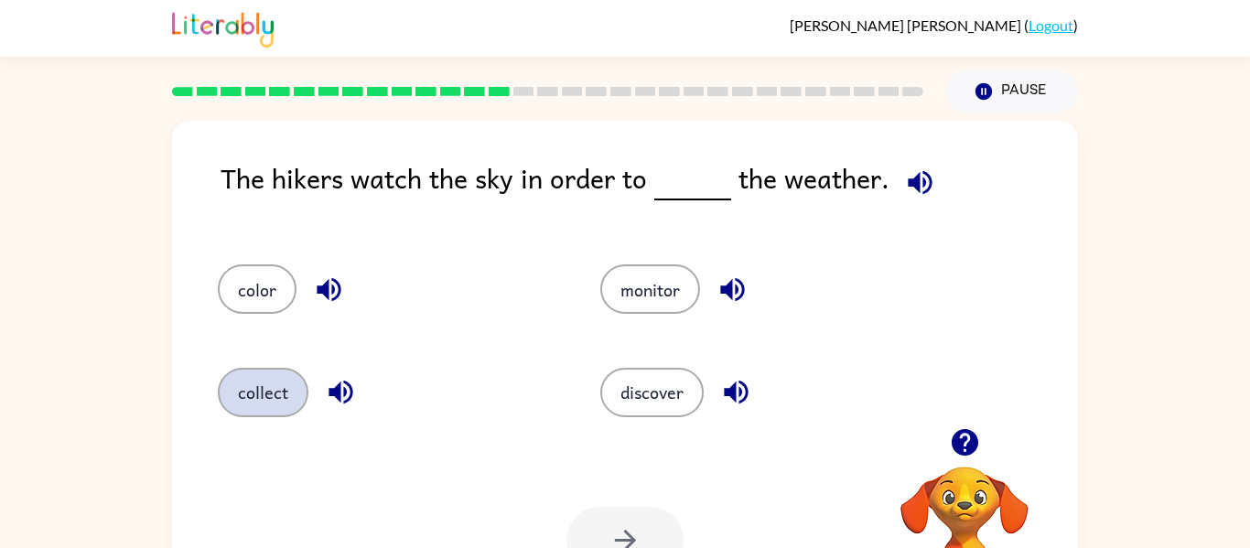
click at [271, 372] on button "collect" at bounding box center [263, 392] width 91 height 49
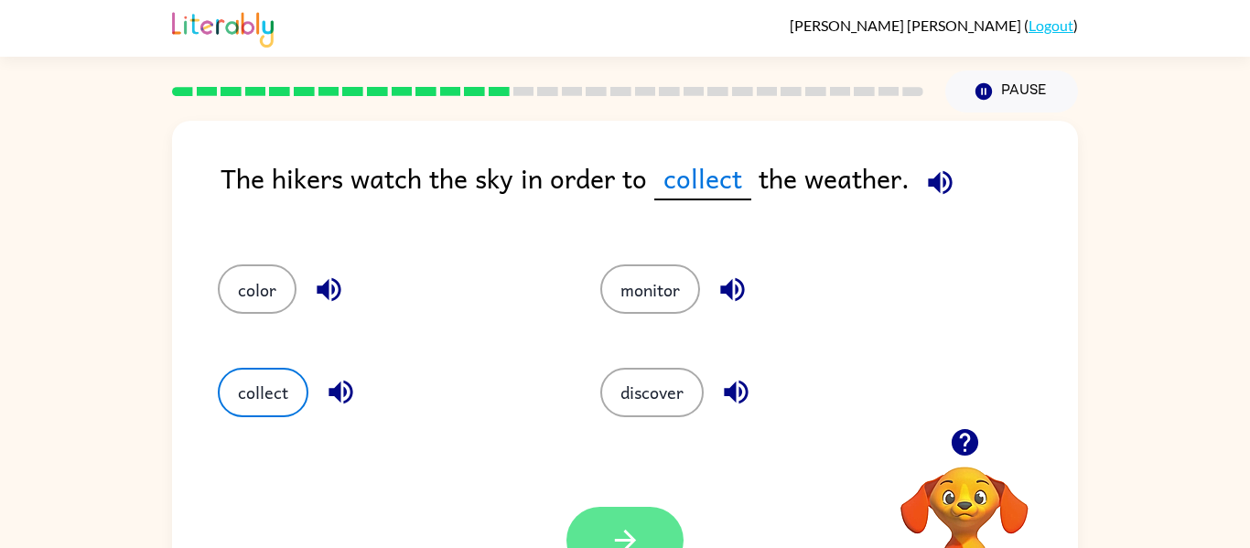
click at [593, 525] on button "button" at bounding box center [624, 540] width 117 height 67
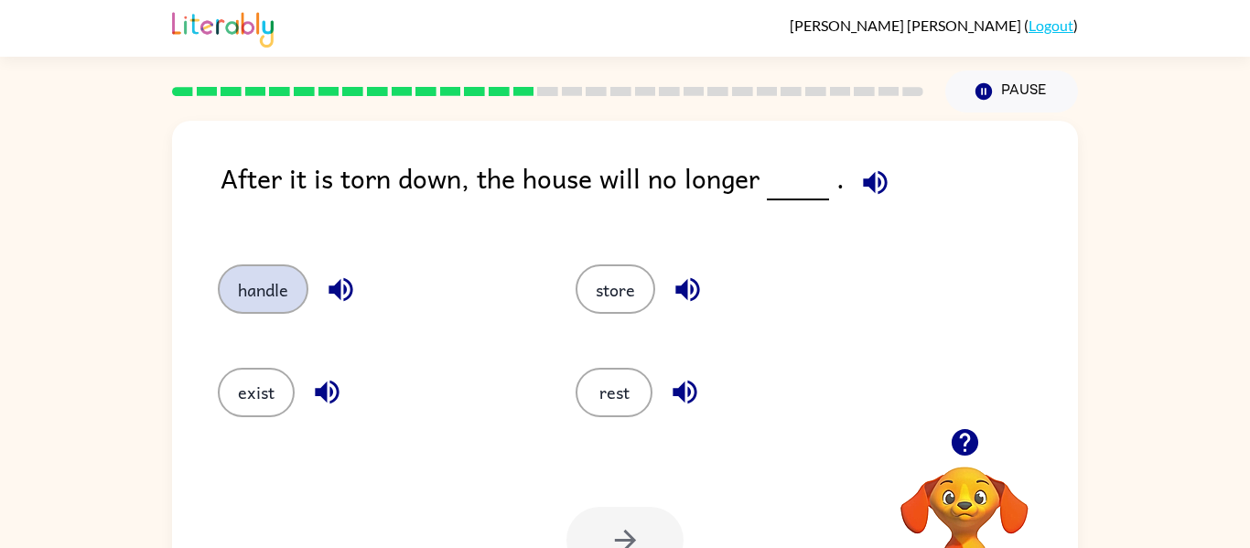
click at [285, 283] on button "handle" at bounding box center [263, 288] width 91 height 49
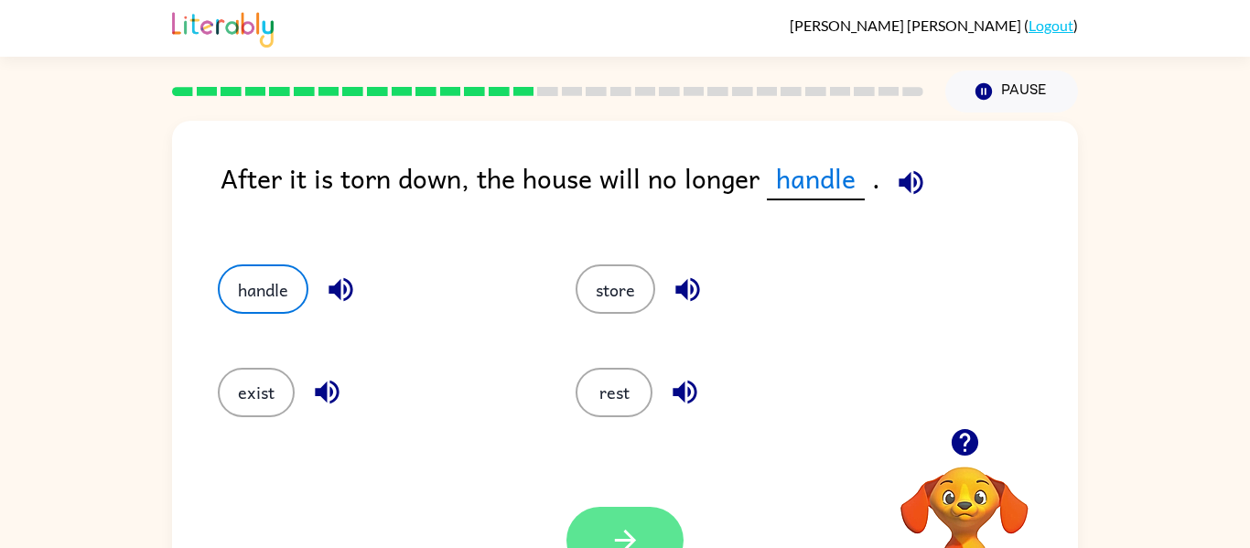
click at [605, 528] on button "button" at bounding box center [624, 540] width 117 height 67
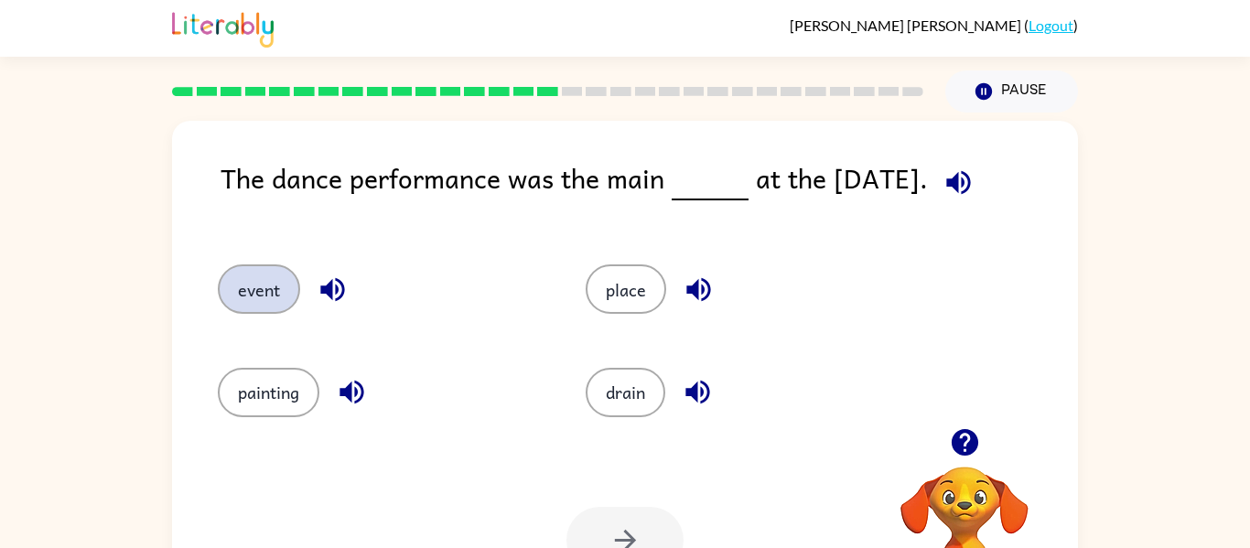
click at [245, 288] on button "event" at bounding box center [259, 288] width 82 height 49
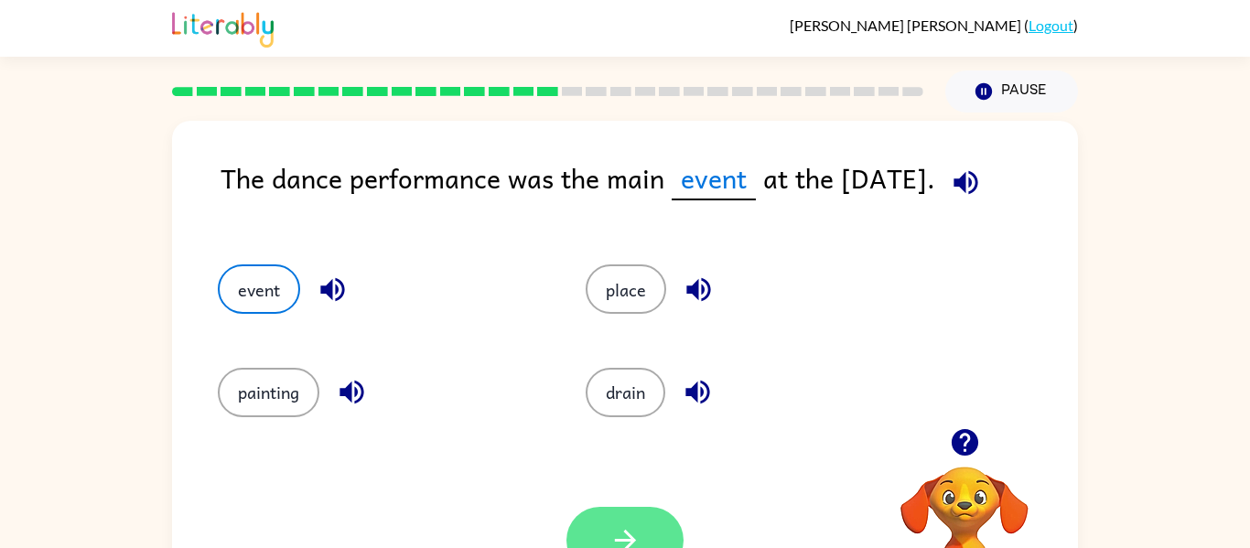
click at [653, 527] on button "button" at bounding box center [624, 540] width 117 height 67
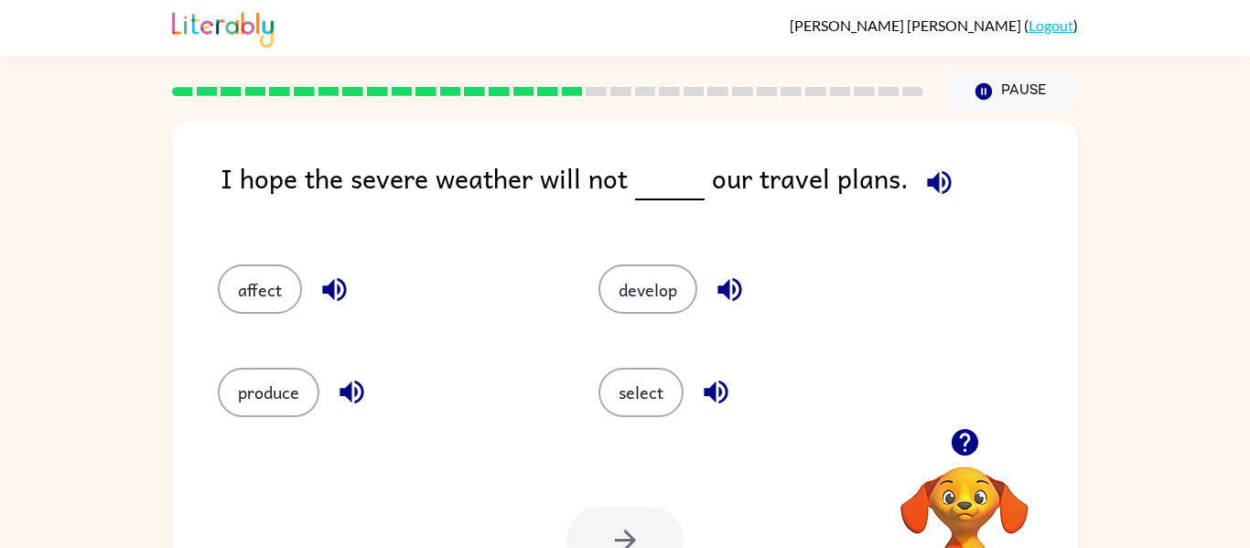
click at [933, 177] on icon "button" at bounding box center [939, 183] width 32 height 32
click at [237, 304] on button "affect" at bounding box center [260, 288] width 84 height 49
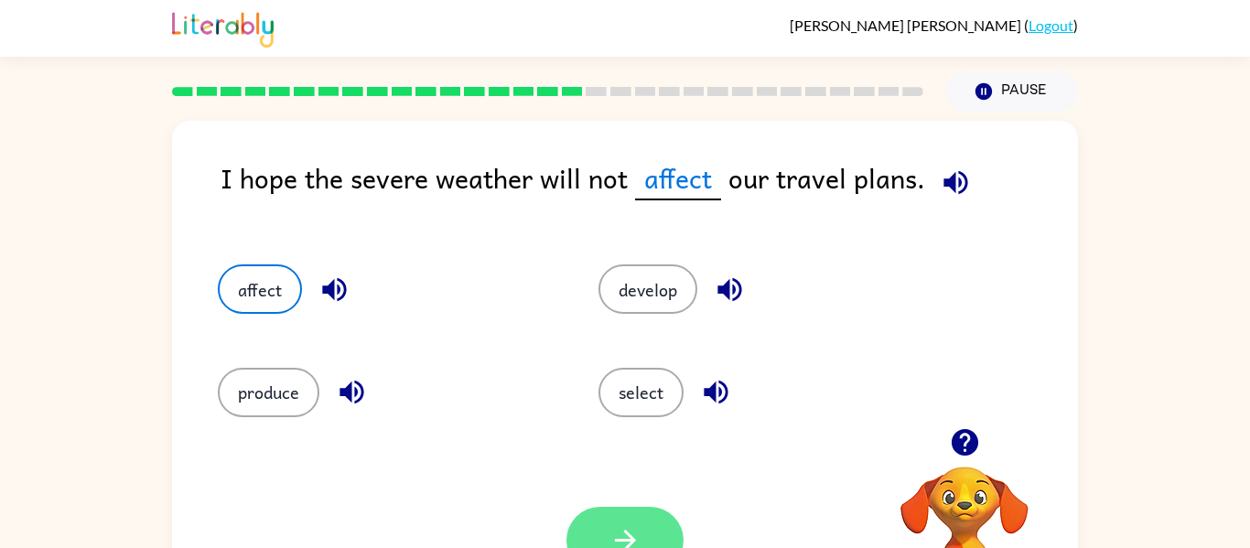
click at [630, 531] on icon "button" at bounding box center [625, 540] width 32 height 32
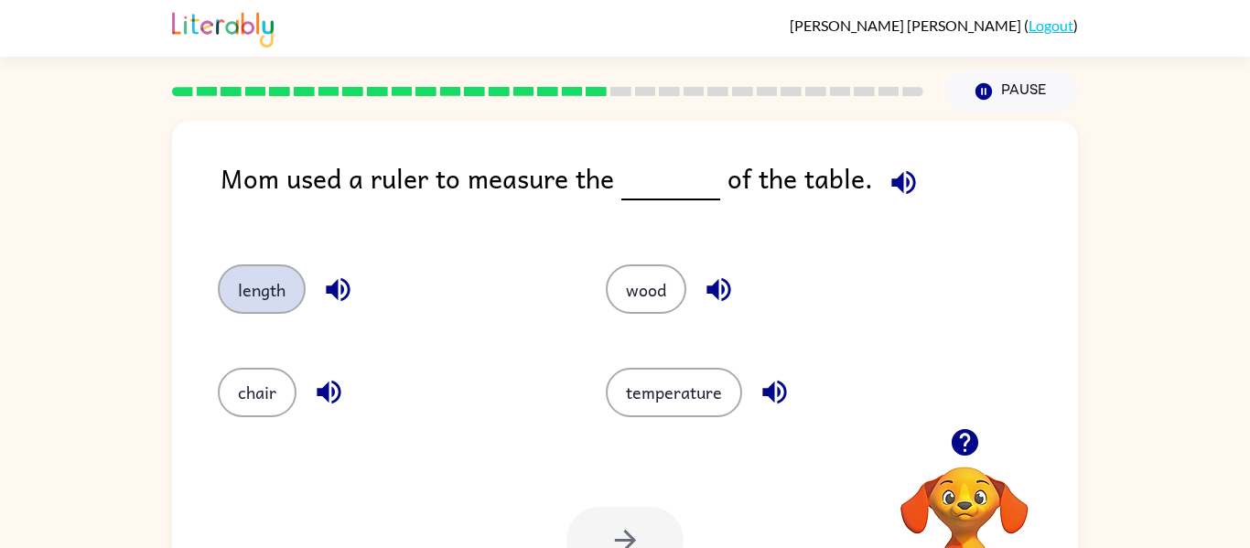
click at [281, 271] on button "length" at bounding box center [262, 288] width 88 height 49
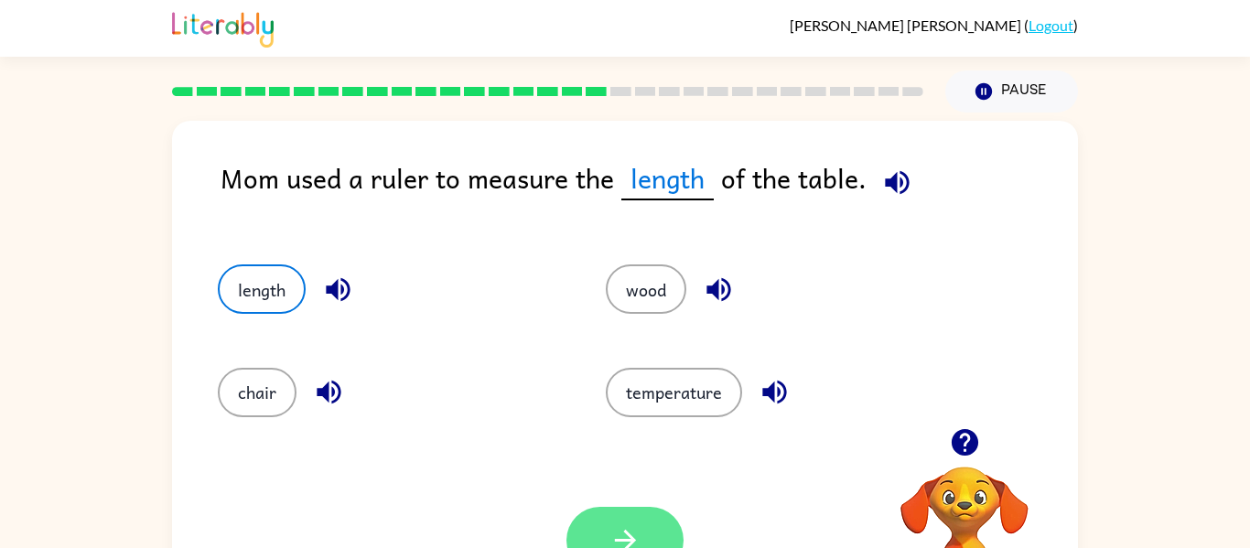
click at [593, 527] on button "button" at bounding box center [624, 540] width 117 height 67
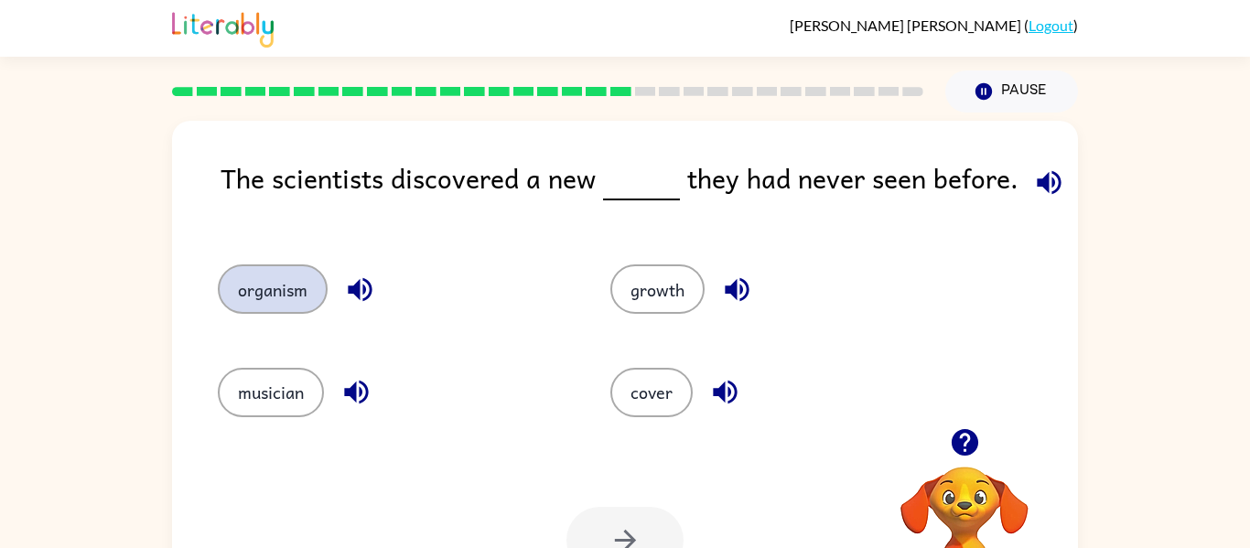
click at [273, 274] on button "organism" at bounding box center [273, 288] width 110 height 49
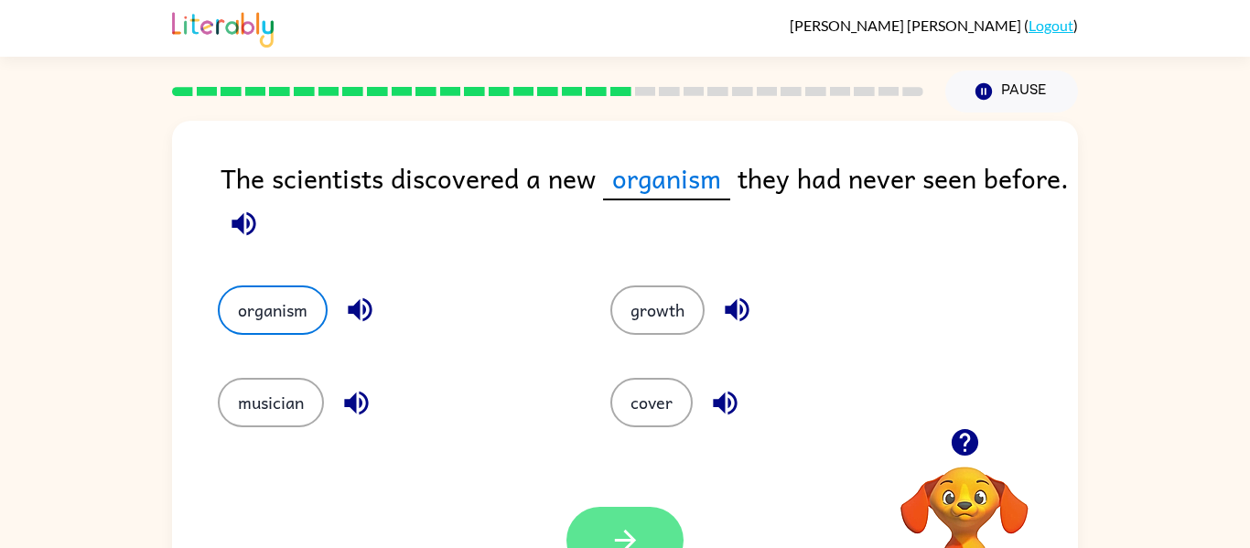
click at [623, 510] on button "button" at bounding box center [624, 540] width 117 height 67
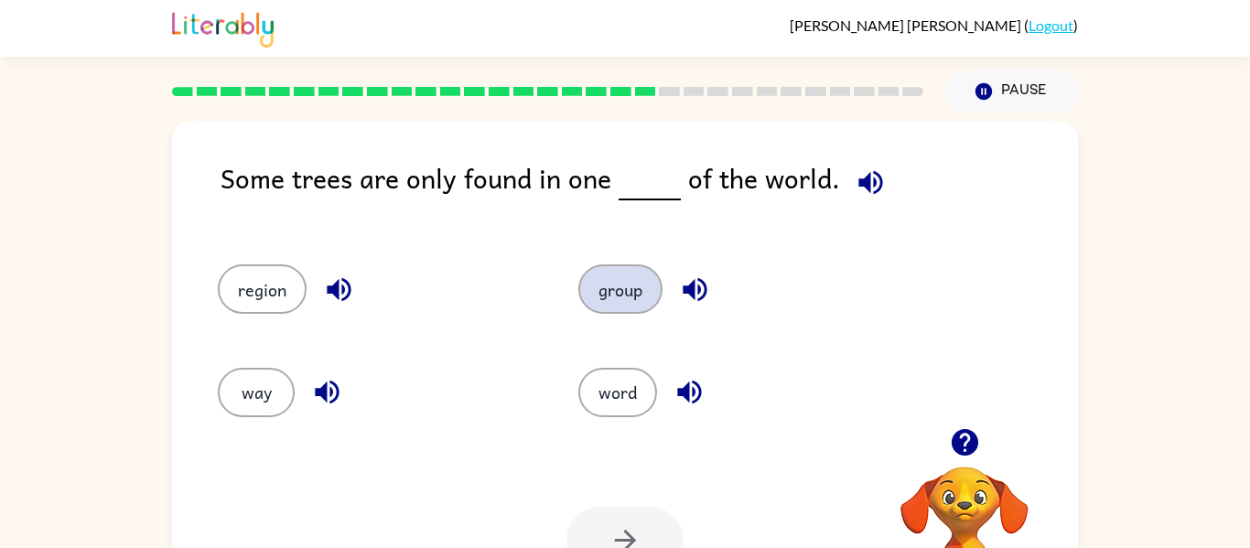
click at [609, 280] on button "group" at bounding box center [620, 288] width 84 height 49
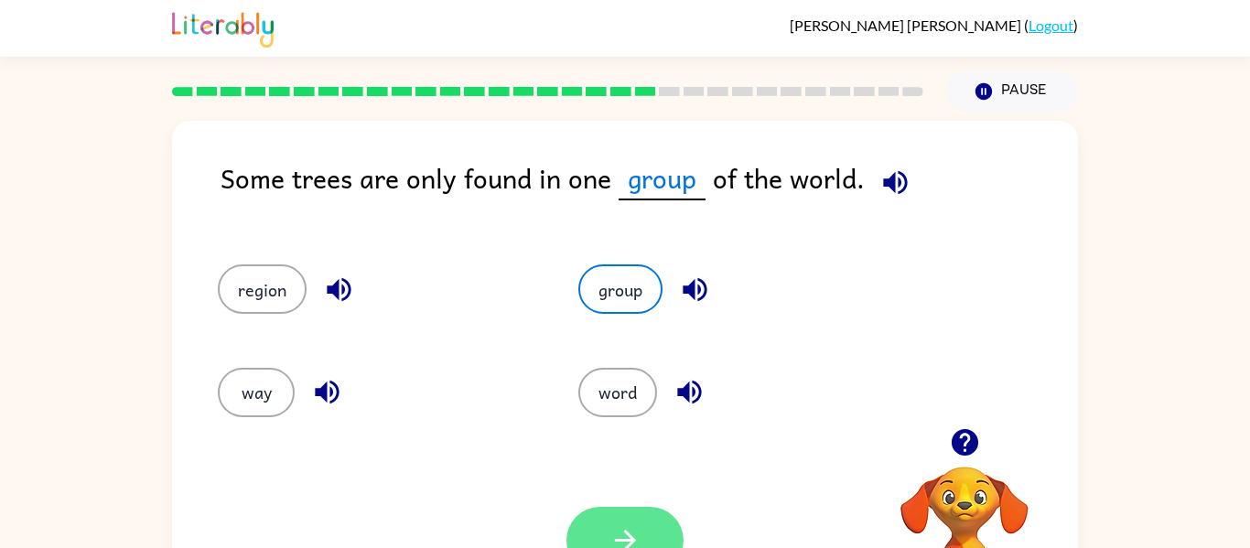
click at [598, 532] on button "button" at bounding box center [624, 540] width 117 height 67
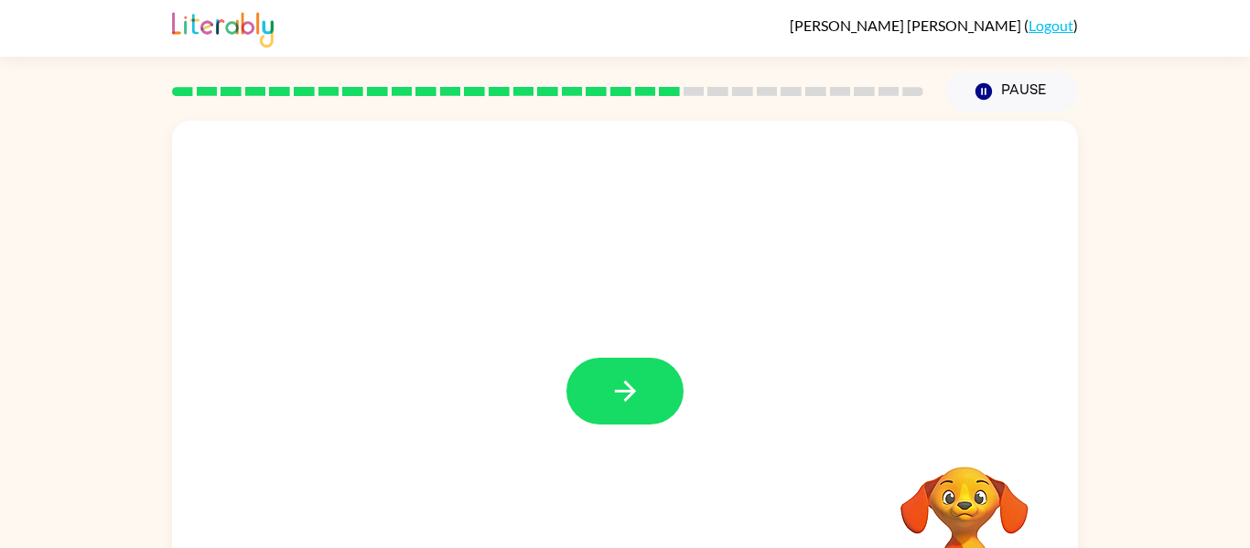
click at [615, 354] on div at bounding box center [625, 382] width 906 height 522
click at [629, 399] on icon "button" at bounding box center [625, 391] width 32 height 32
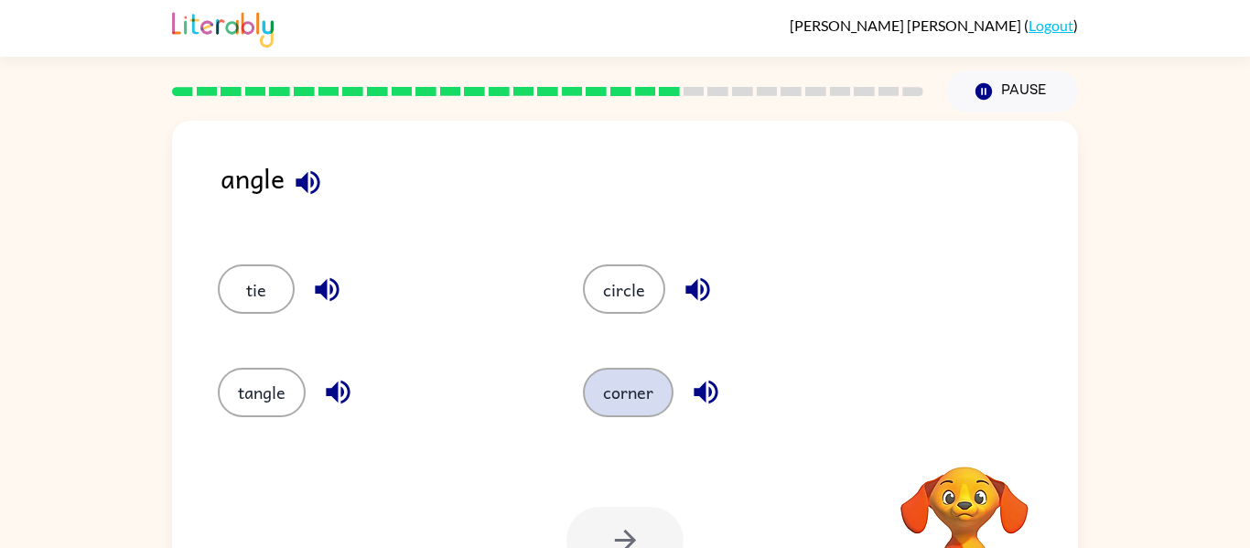
click at [606, 385] on button "corner" at bounding box center [628, 392] width 91 height 49
click at [616, 508] on button "button" at bounding box center [624, 540] width 117 height 67
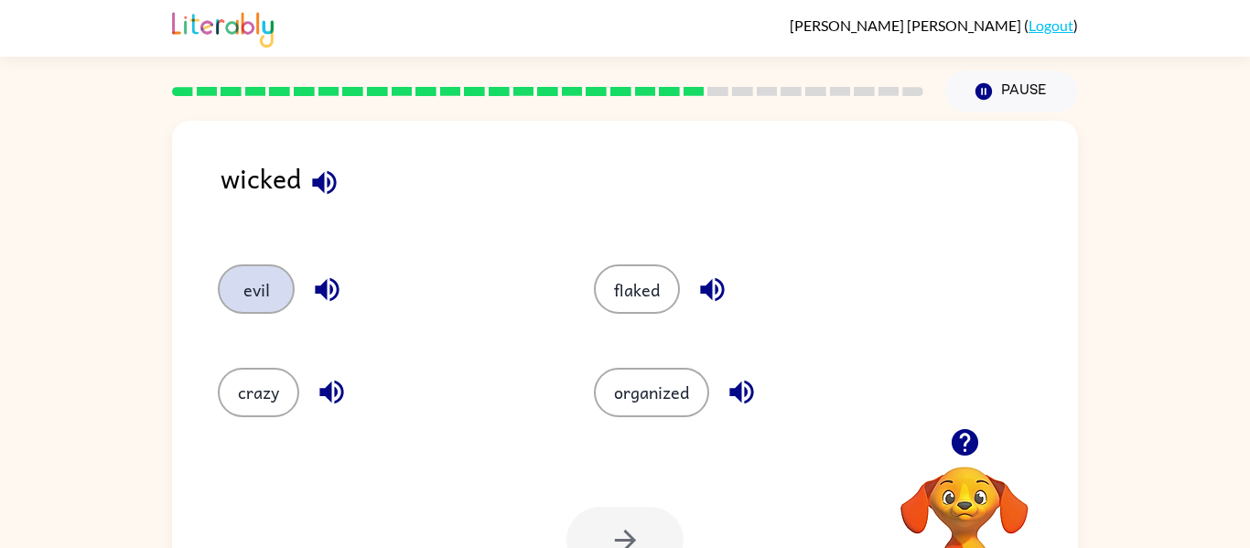
click at [265, 277] on button "evil" at bounding box center [256, 288] width 77 height 49
click at [610, 510] on button "button" at bounding box center [624, 540] width 117 height 67
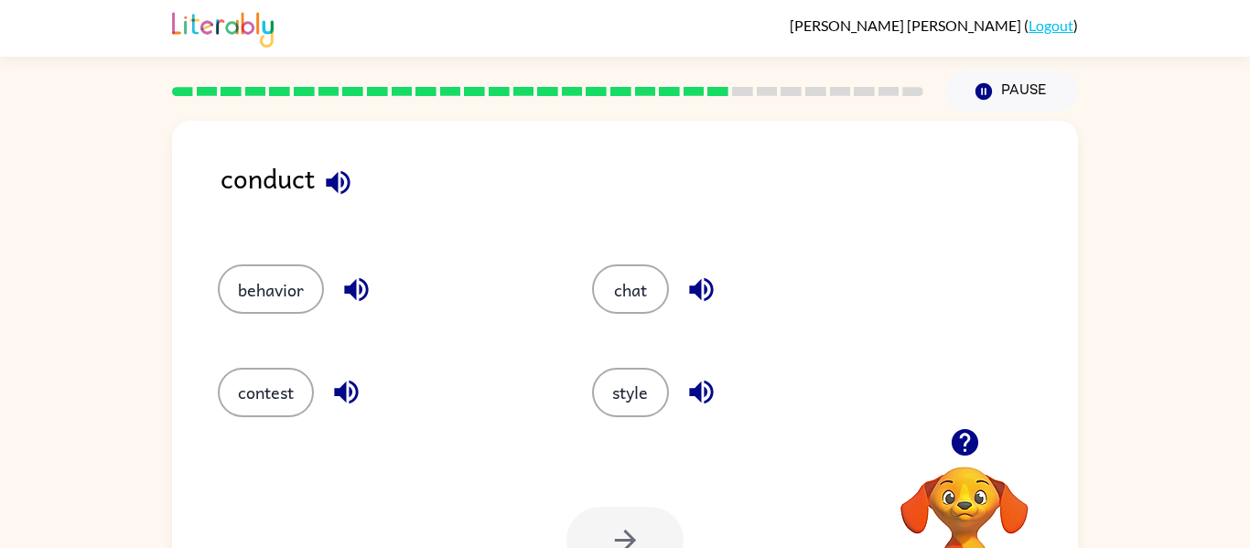
click at [343, 172] on icon "button" at bounding box center [338, 182] width 24 height 24
click at [292, 285] on button "behavior" at bounding box center [271, 288] width 106 height 49
click at [624, 530] on icon "button" at bounding box center [625, 540] width 32 height 32
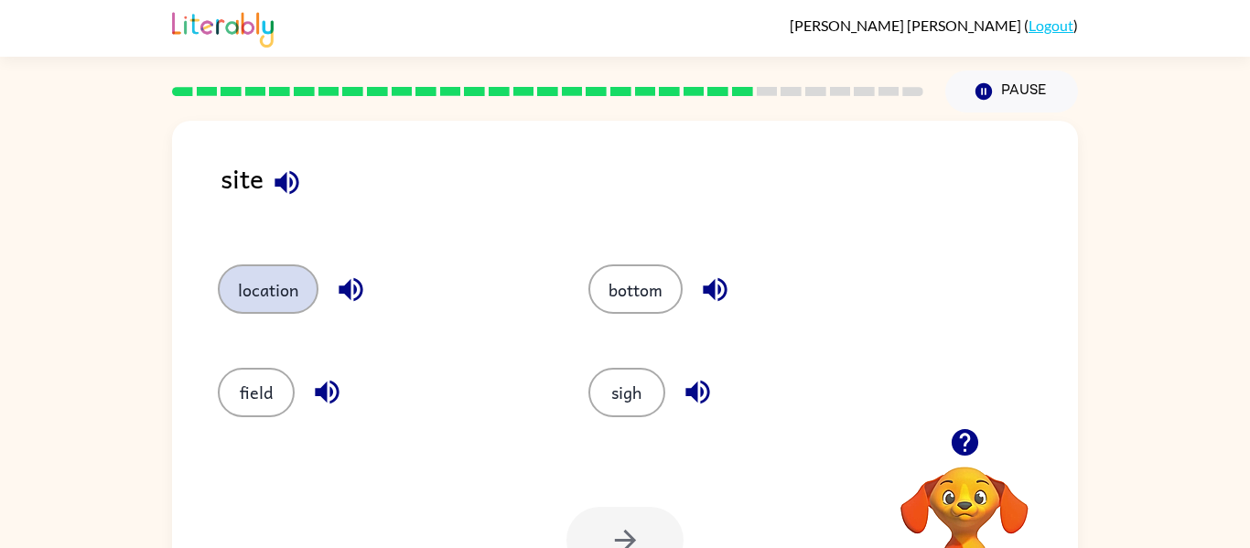
click at [234, 289] on button "location" at bounding box center [268, 288] width 101 height 49
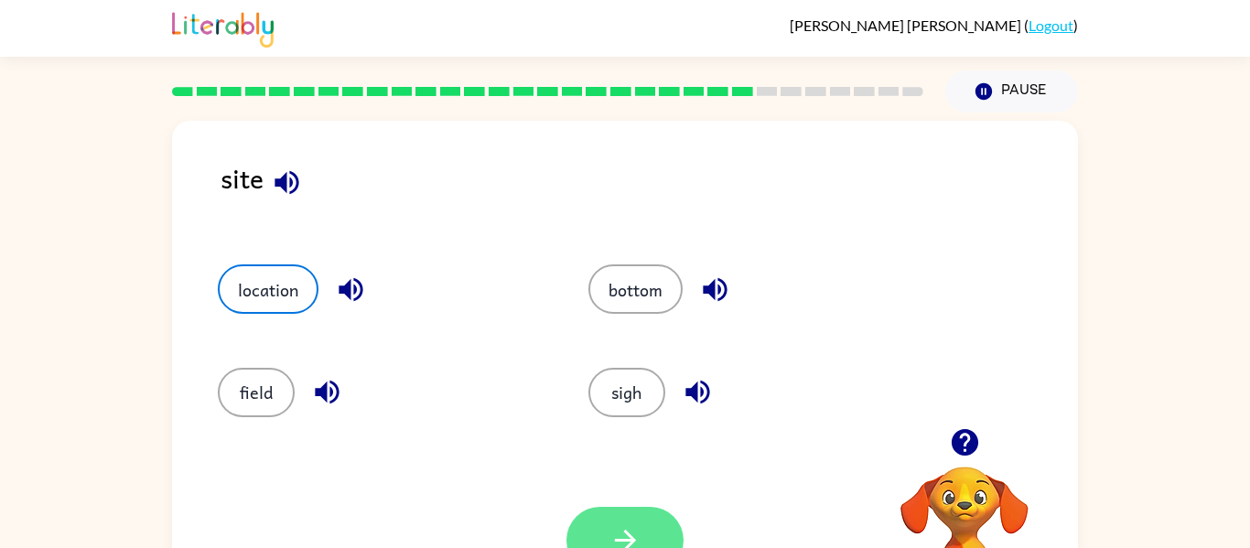
click at [612, 526] on icon "button" at bounding box center [625, 540] width 32 height 32
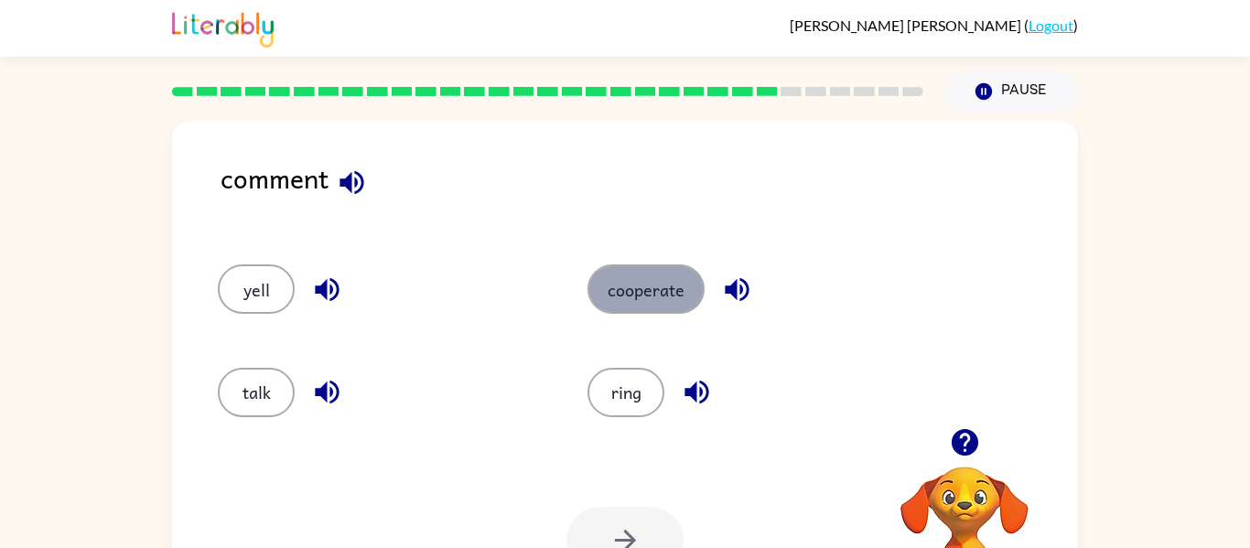
click at [636, 292] on button "cooperate" at bounding box center [645, 288] width 117 height 49
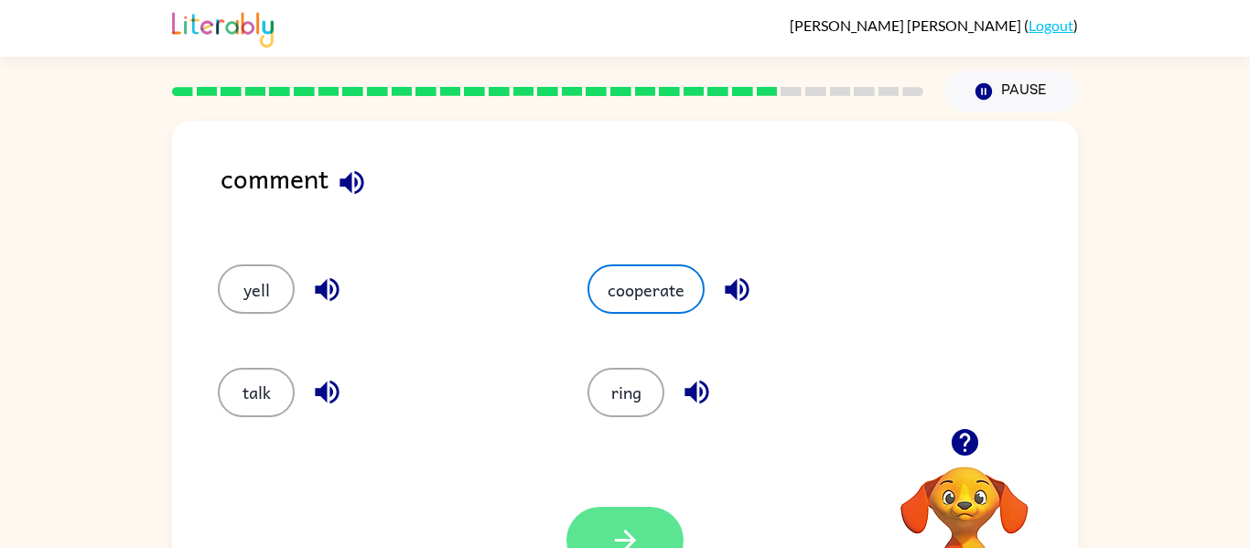
click at [610, 517] on button "button" at bounding box center [624, 540] width 117 height 67
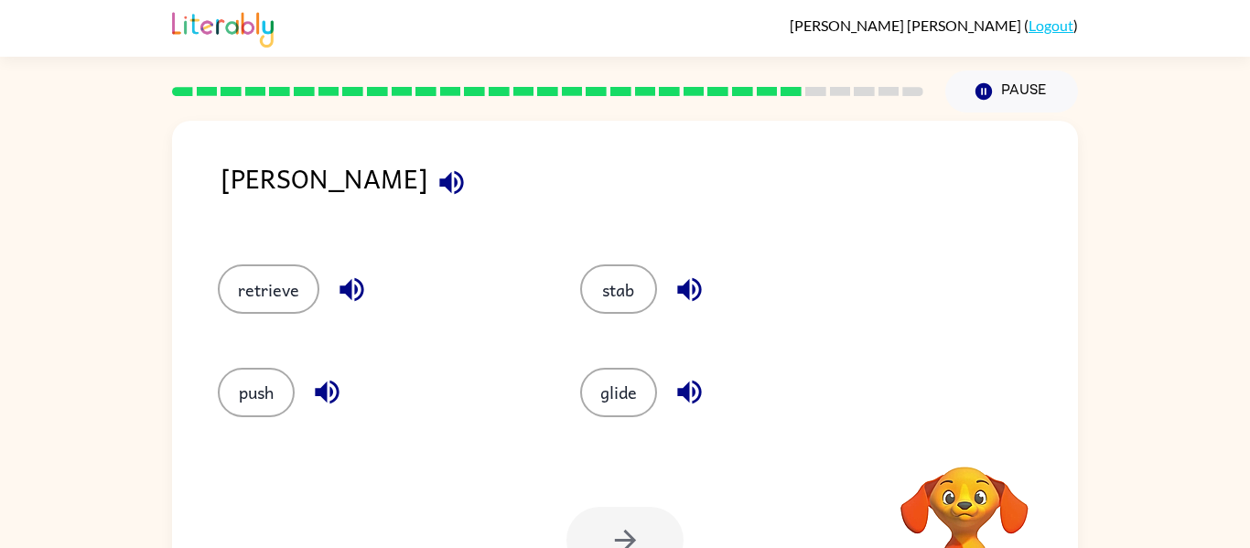
click at [435, 191] on icon "button" at bounding box center [451, 183] width 32 height 32
click at [274, 292] on button "retrieve" at bounding box center [269, 288] width 102 height 49
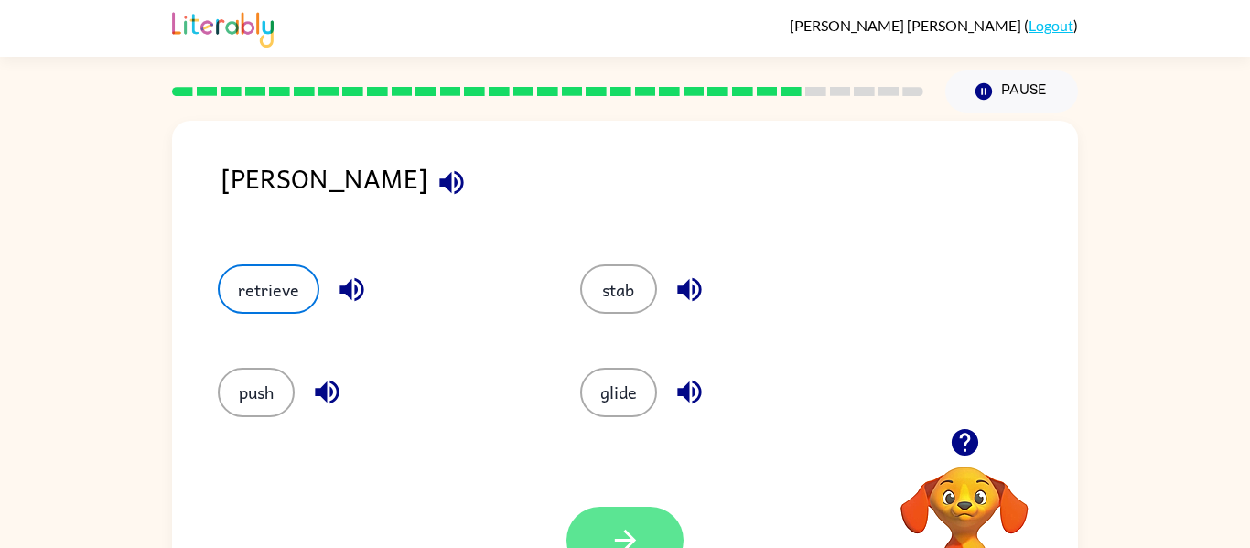
click at [603, 517] on button "button" at bounding box center [624, 540] width 117 height 67
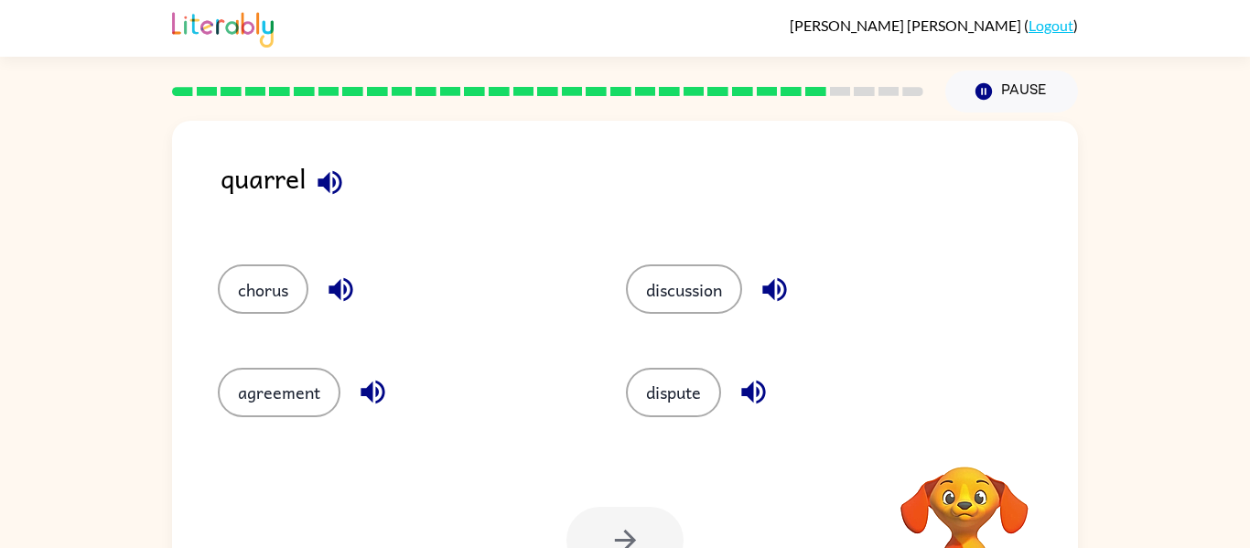
click at [314, 177] on icon "button" at bounding box center [330, 183] width 32 height 32
click at [253, 294] on button "chorus" at bounding box center [263, 288] width 91 height 49
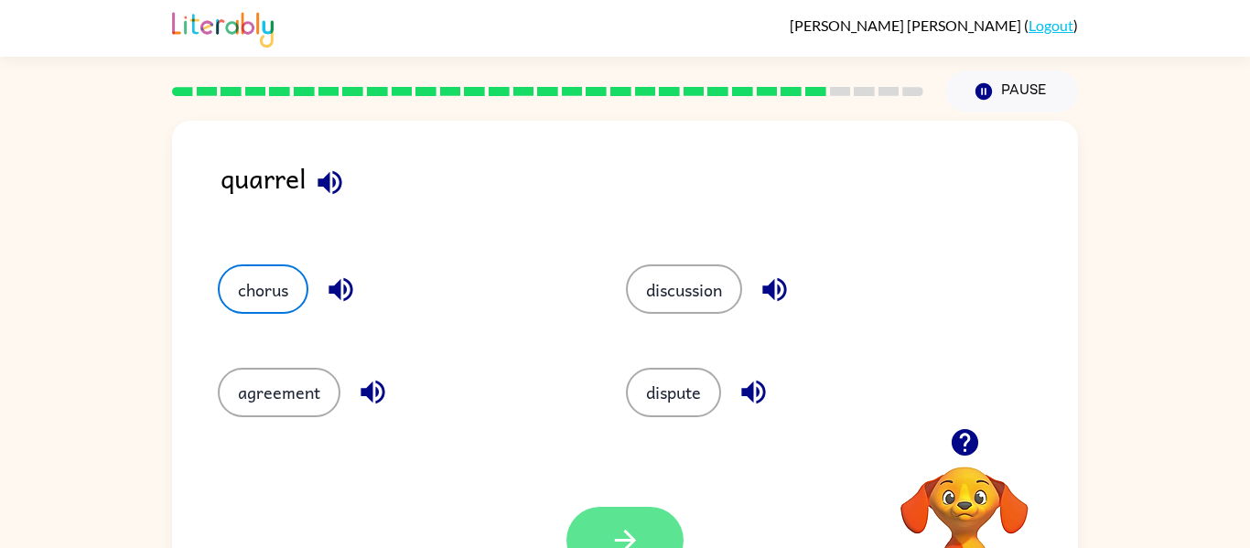
click at [617, 525] on icon "button" at bounding box center [625, 540] width 32 height 32
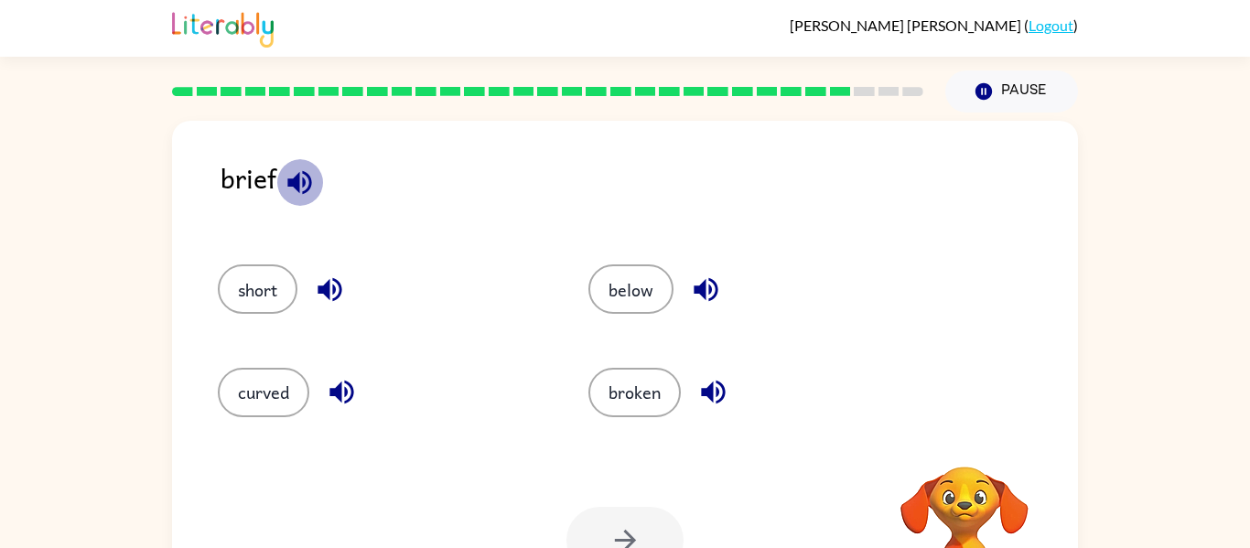
click at [296, 170] on icon "button" at bounding box center [300, 183] width 32 height 32
click at [275, 386] on button "curved" at bounding box center [263, 392] width 91 height 49
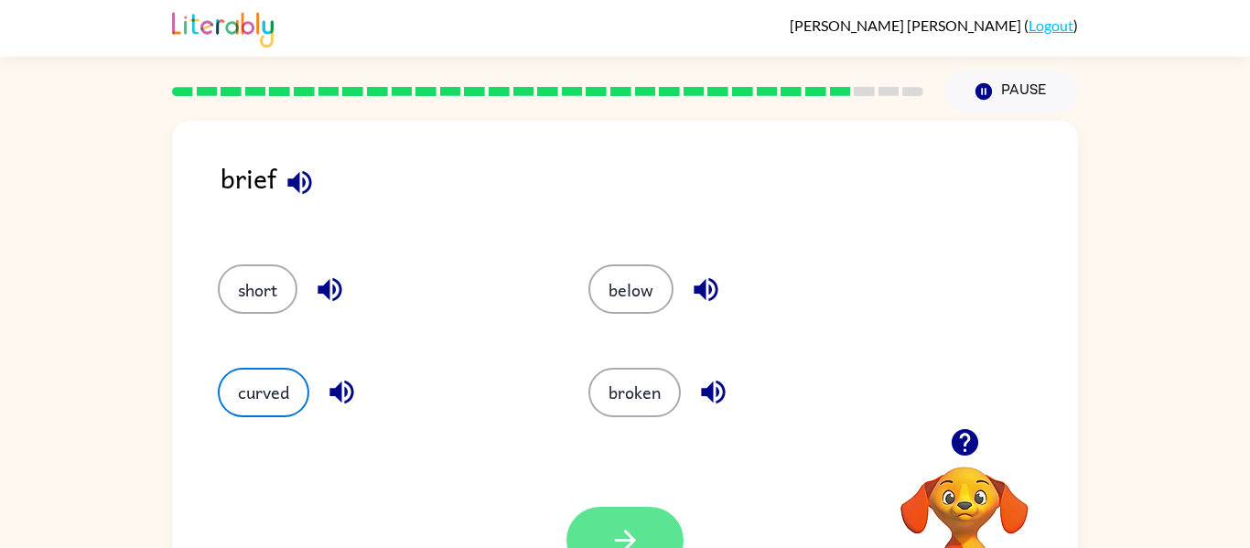
click at [595, 531] on button "button" at bounding box center [624, 540] width 117 height 67
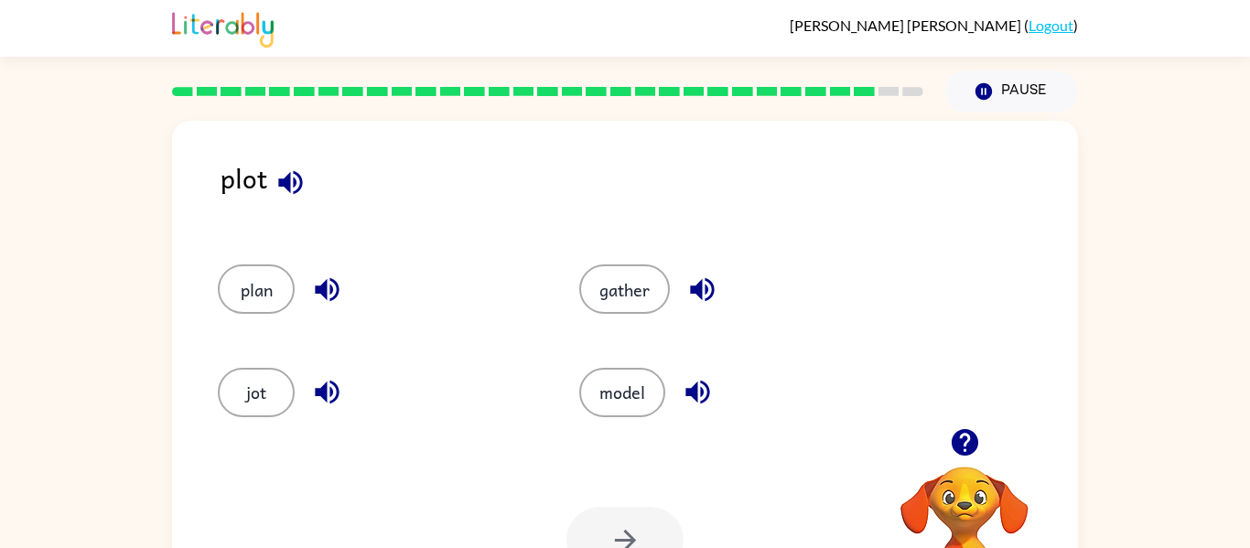
click at [287, 187] on icon "button" at bounding box center [290, 182] width 24 height 24
click at [600, 268] on button "gather" at bounding box center [624, 288] width 91 height 49
click at [618, 512] on button "button" at bounding box center [624, 540] width 117 height 67
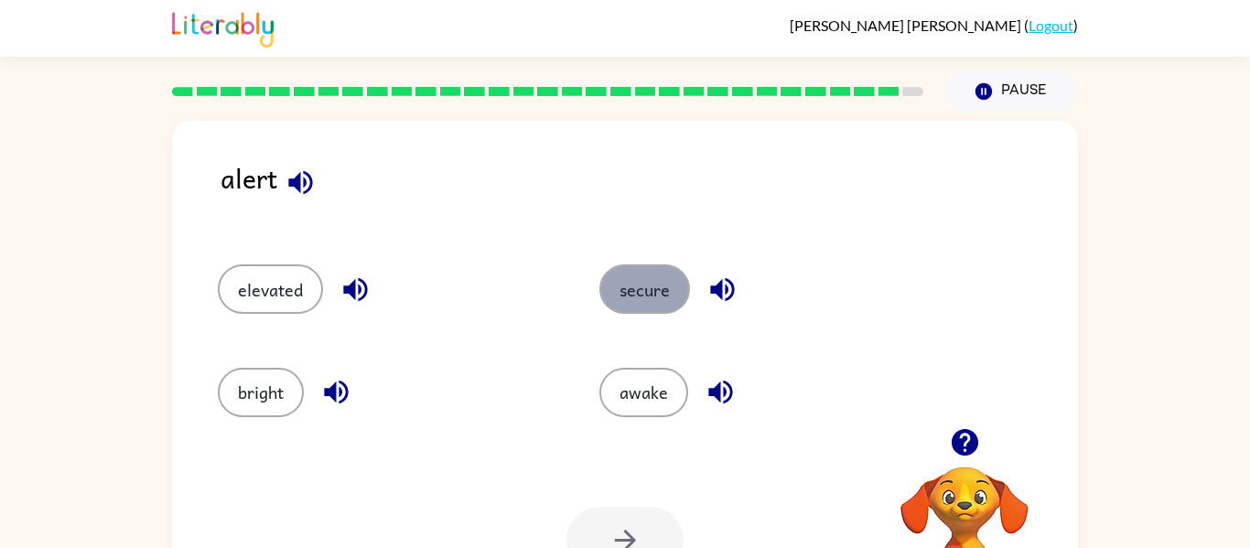
click at [654, 289] on button "secure" at bounding box center [644, 288] width 91 height 49
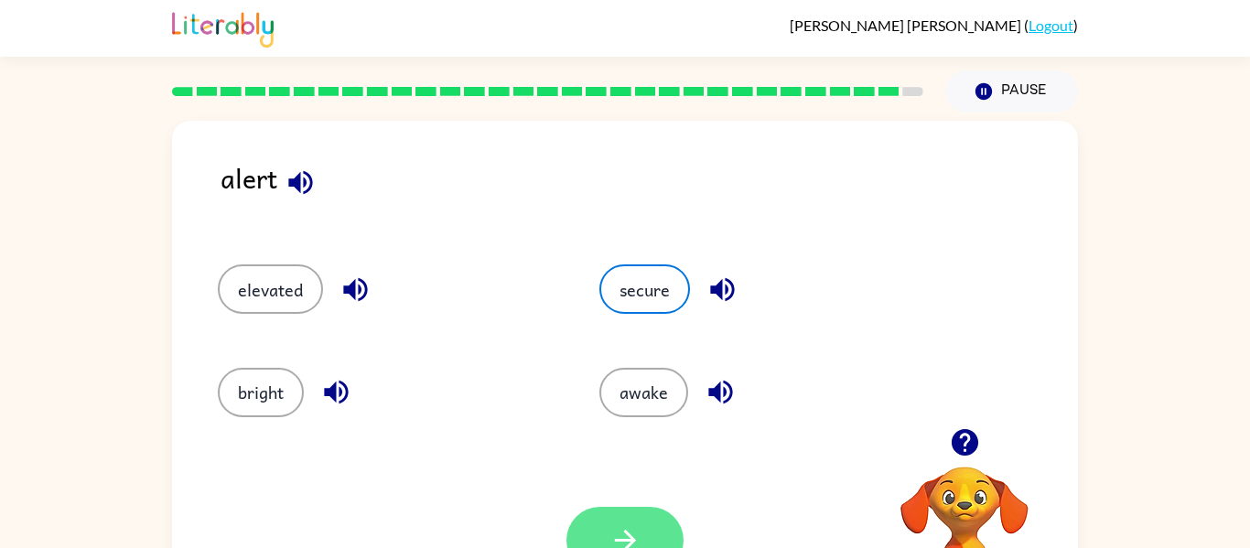
click at [598, 540] on button "button" at bounding box center [624, 540] width 117 height 67
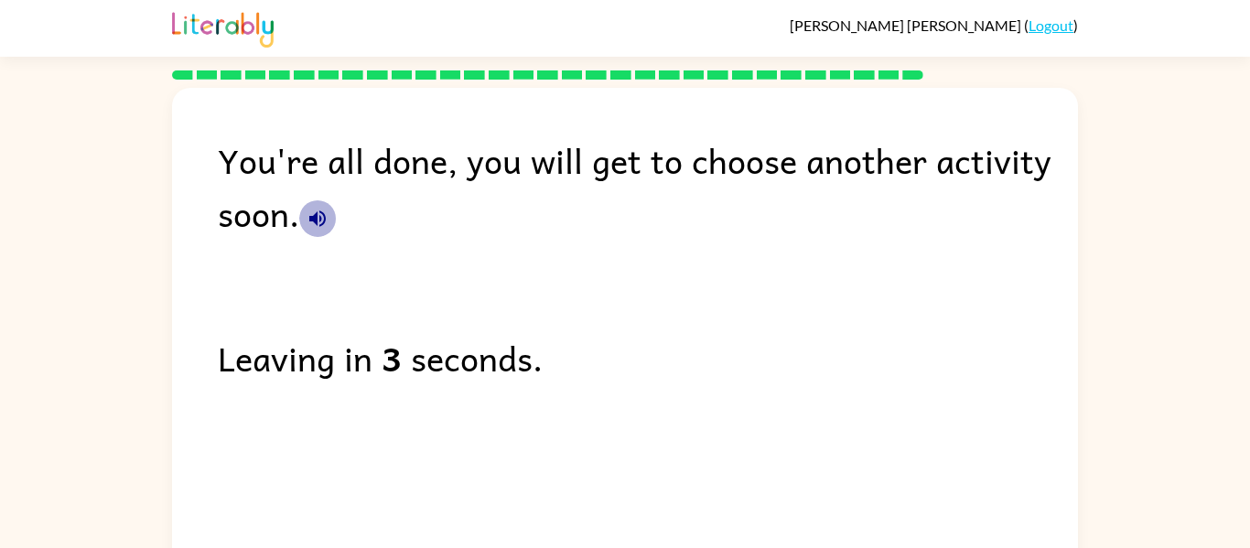
click at [314, 212] on icon "button" at bounding box center [317, 219] width 22 height 22
